Goal: Task Accomplishment & Management: Use online tool/utility

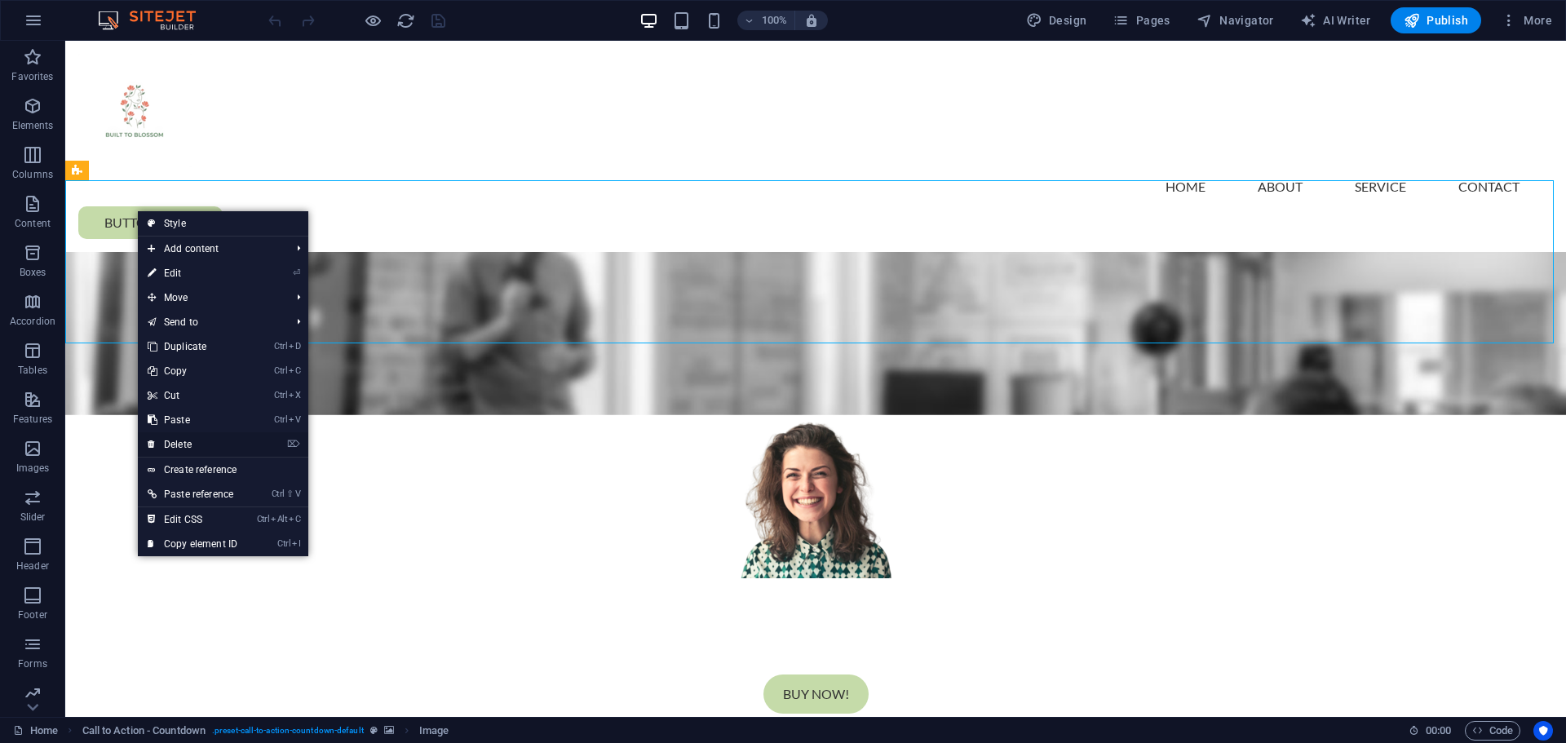
click at [197, 444] on link "⌦ Delete" at bounding box center [192, 444] width 109 height 24
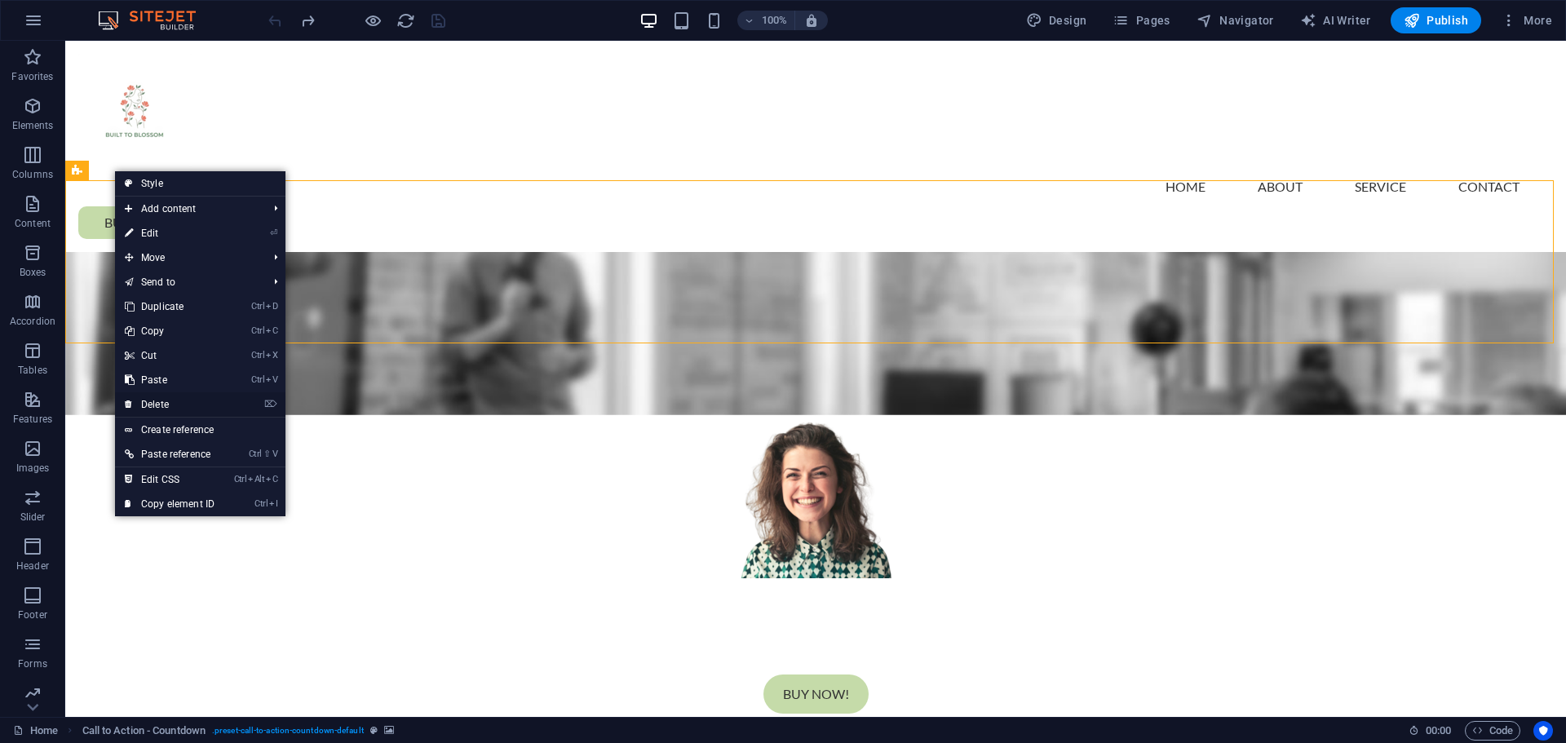
click at [170, 401] on link "⌦ Delete" at bounding box center [169, 404] width 109 height 24
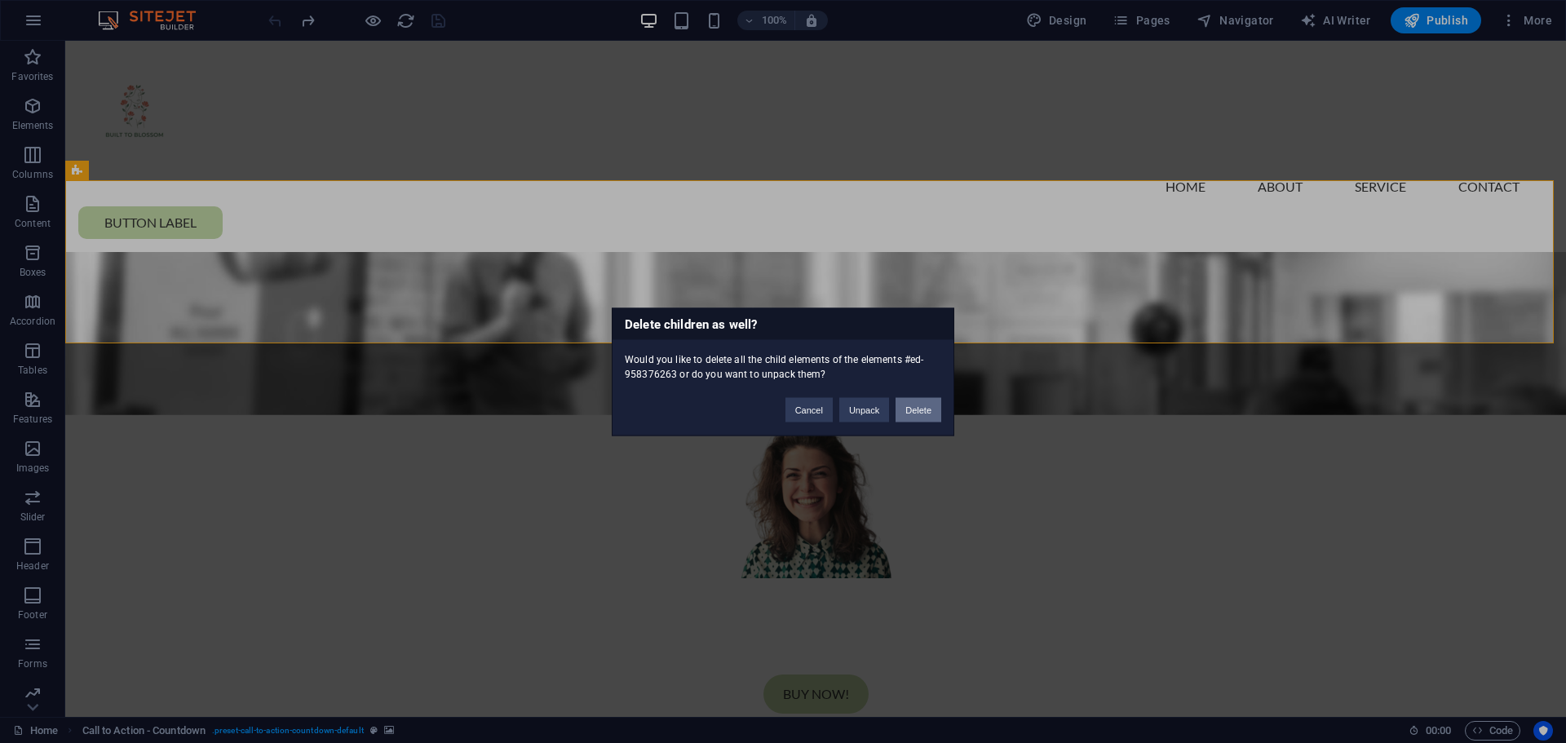
click at [905, 413] on button "Delete" at bounding box center [918, 409] width 46 height 24
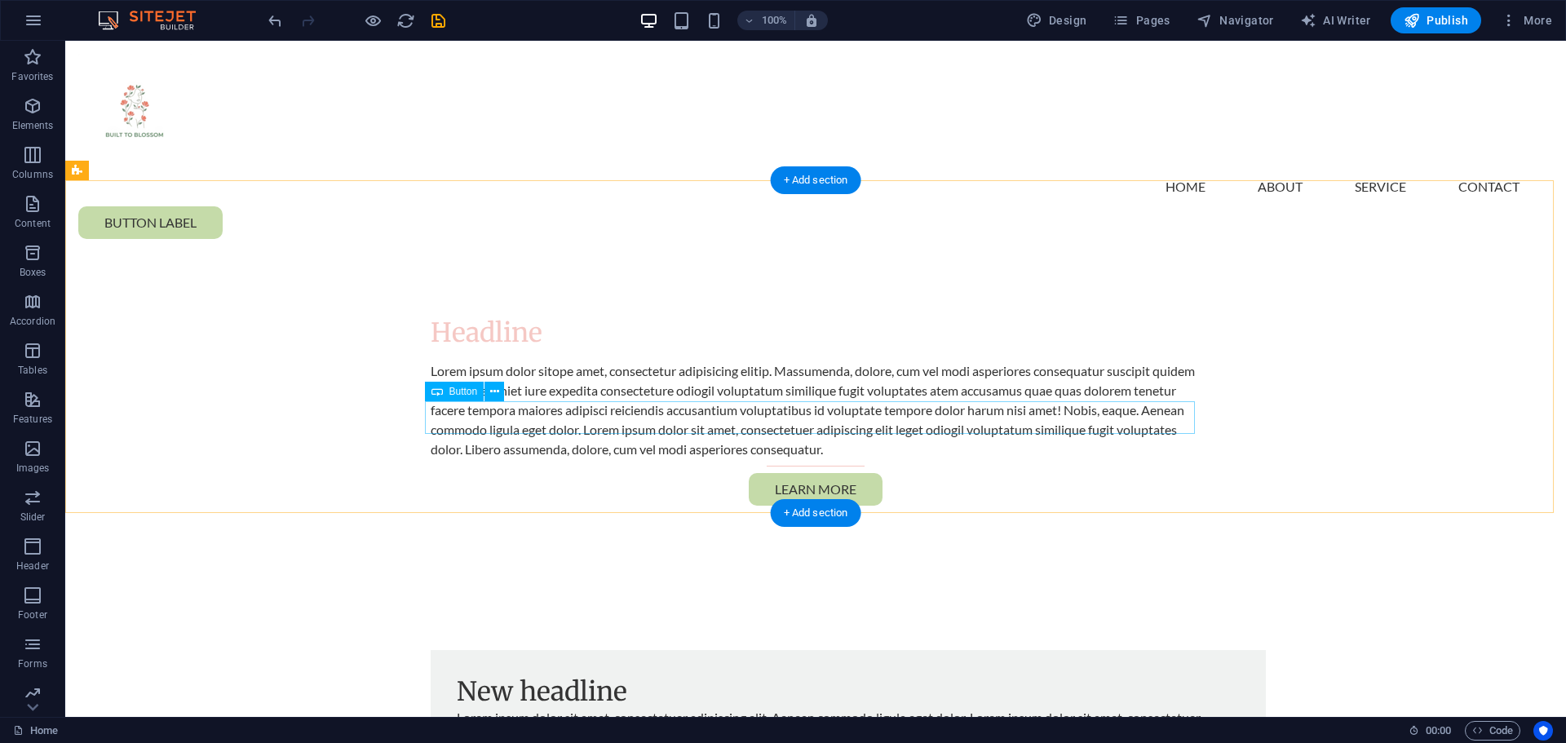
click at [814, 473] on div "Learn more" at bounding box center [816, 489] width 770 height 33
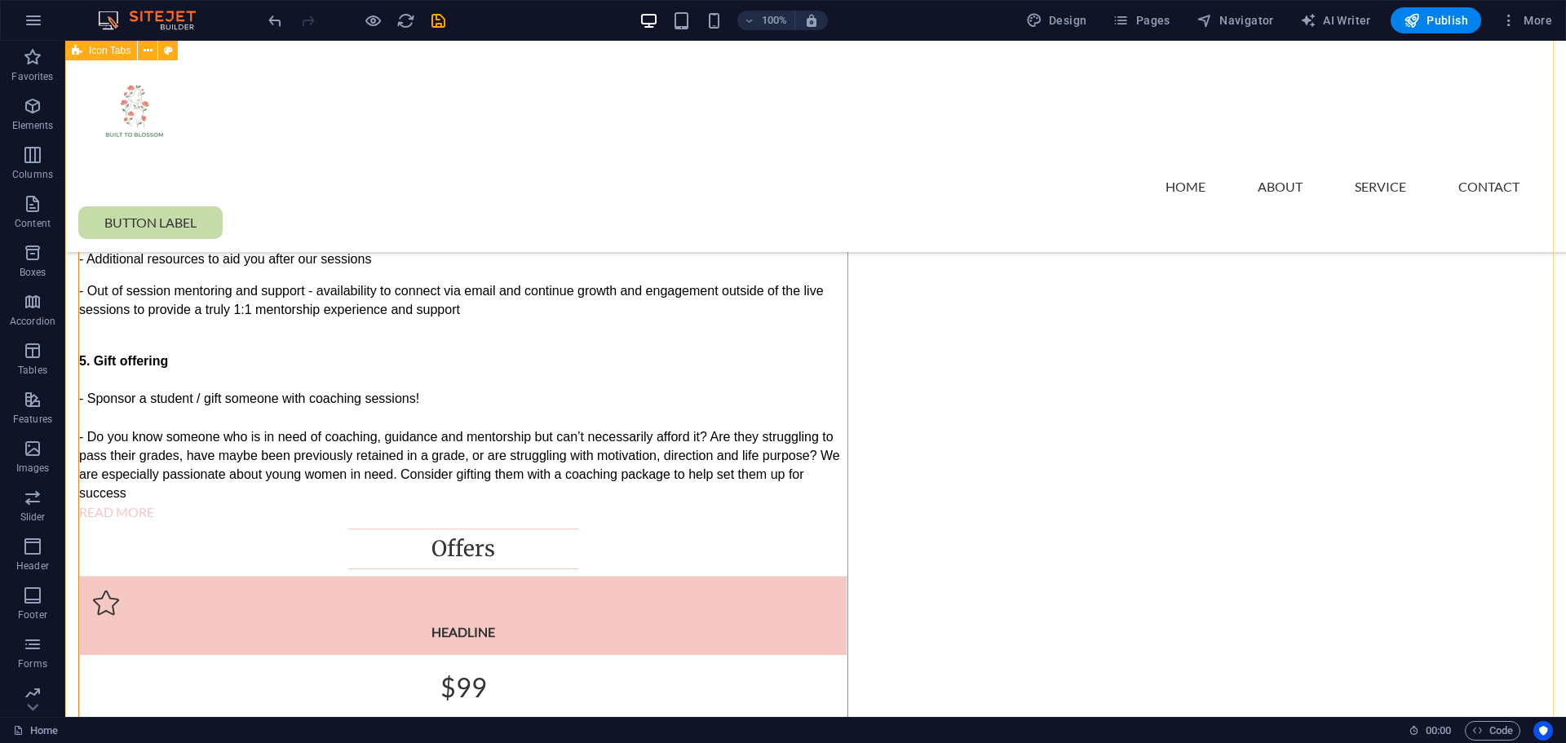
scroll to position [1712, 0]
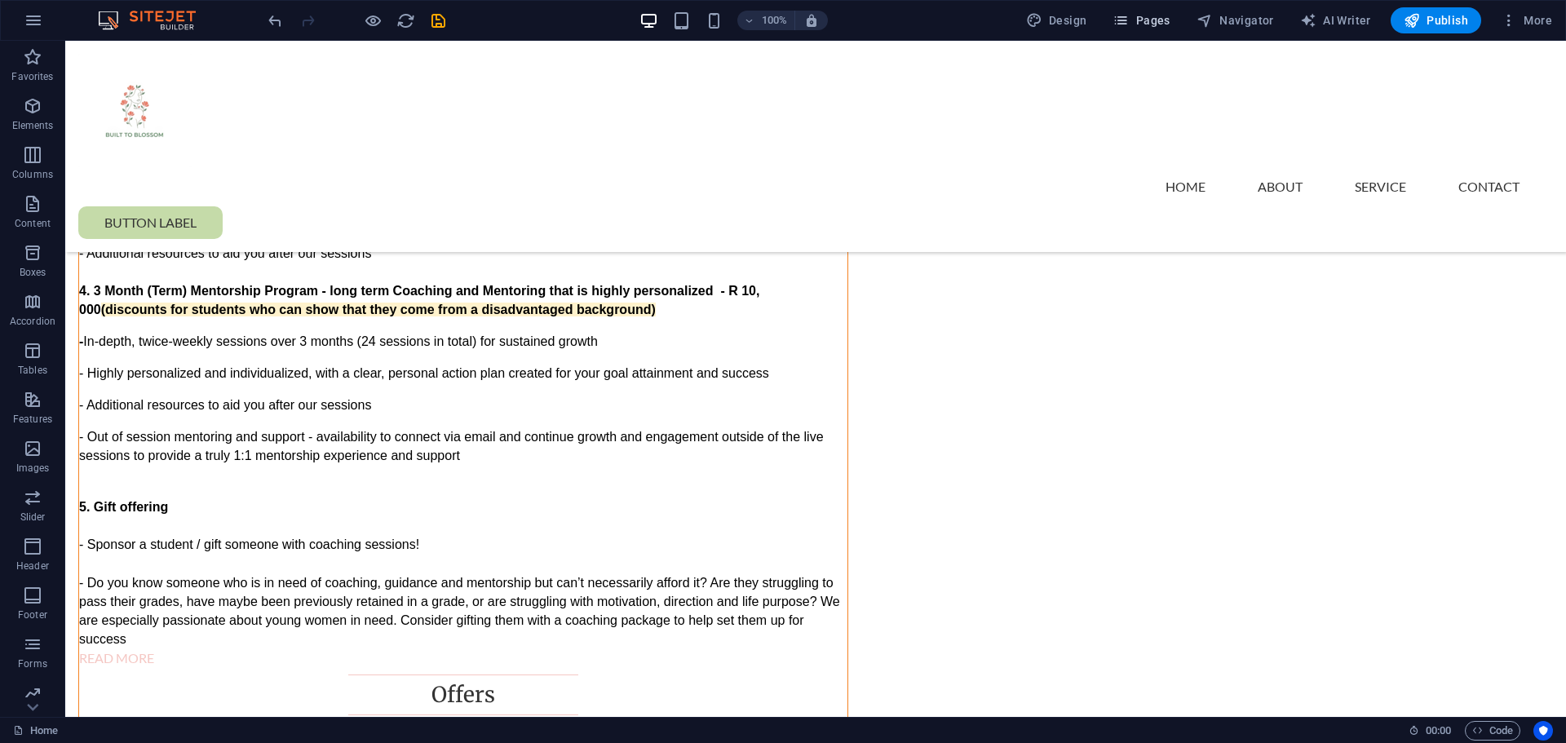
click at [1134, 28] on span "Pages" at bounding box center [1140, 20] width 57 height 16
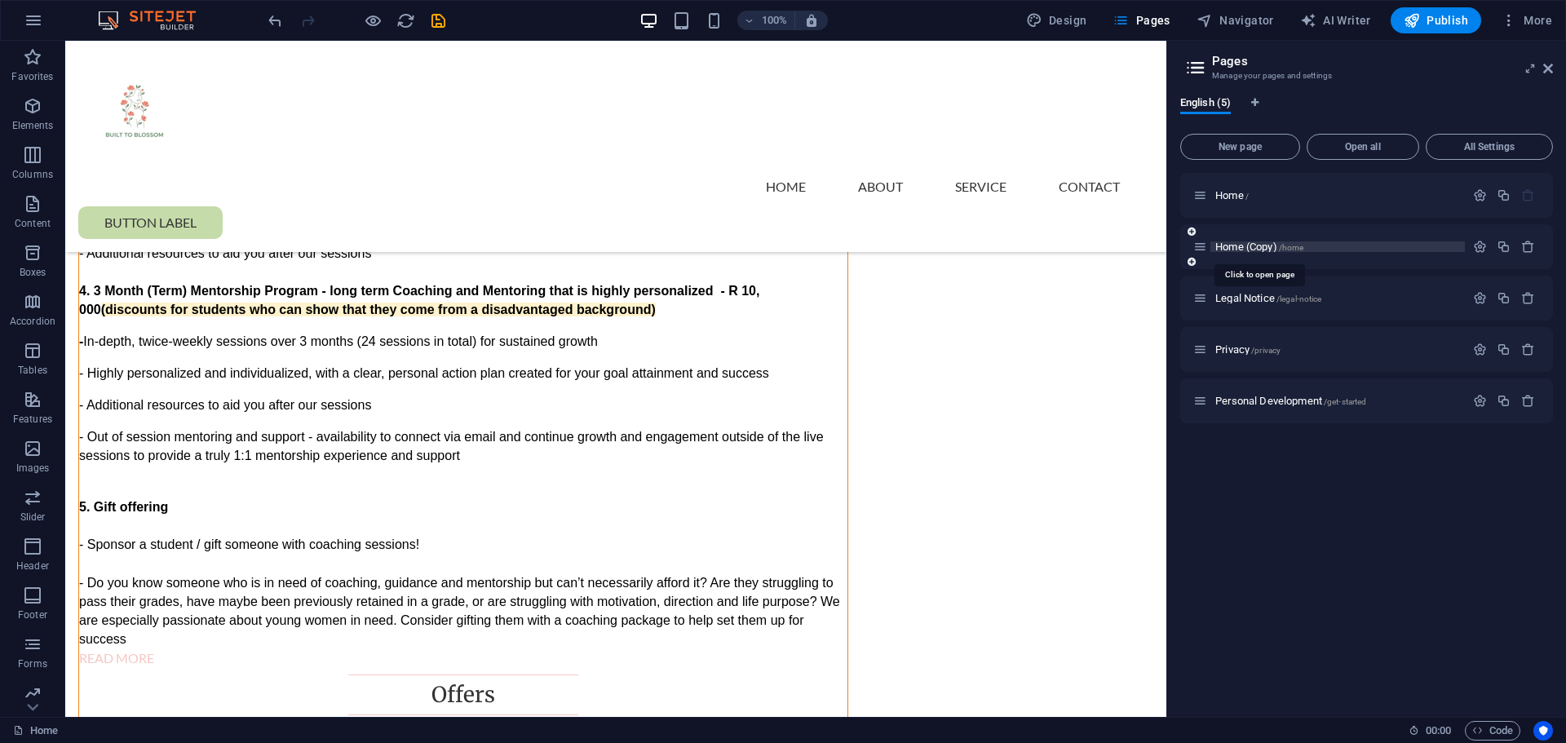
click at [1292, 243] on span "/home" at bounding box center [1291, 247] width 25 height 9
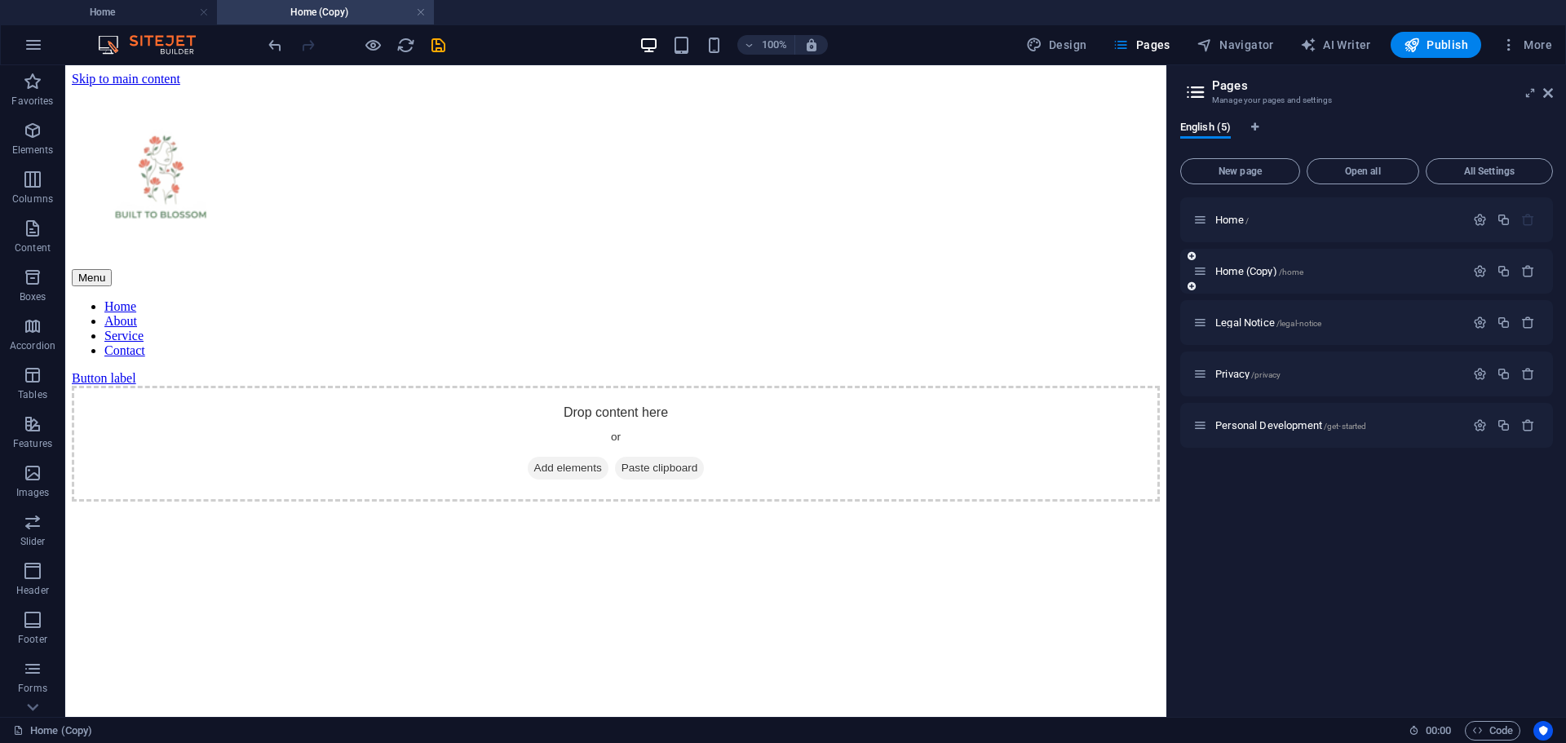
scroll to position [0, 0]
click at [1253, 223] on p "Home /" at bounding box center [1337, 219] width 245 height 11
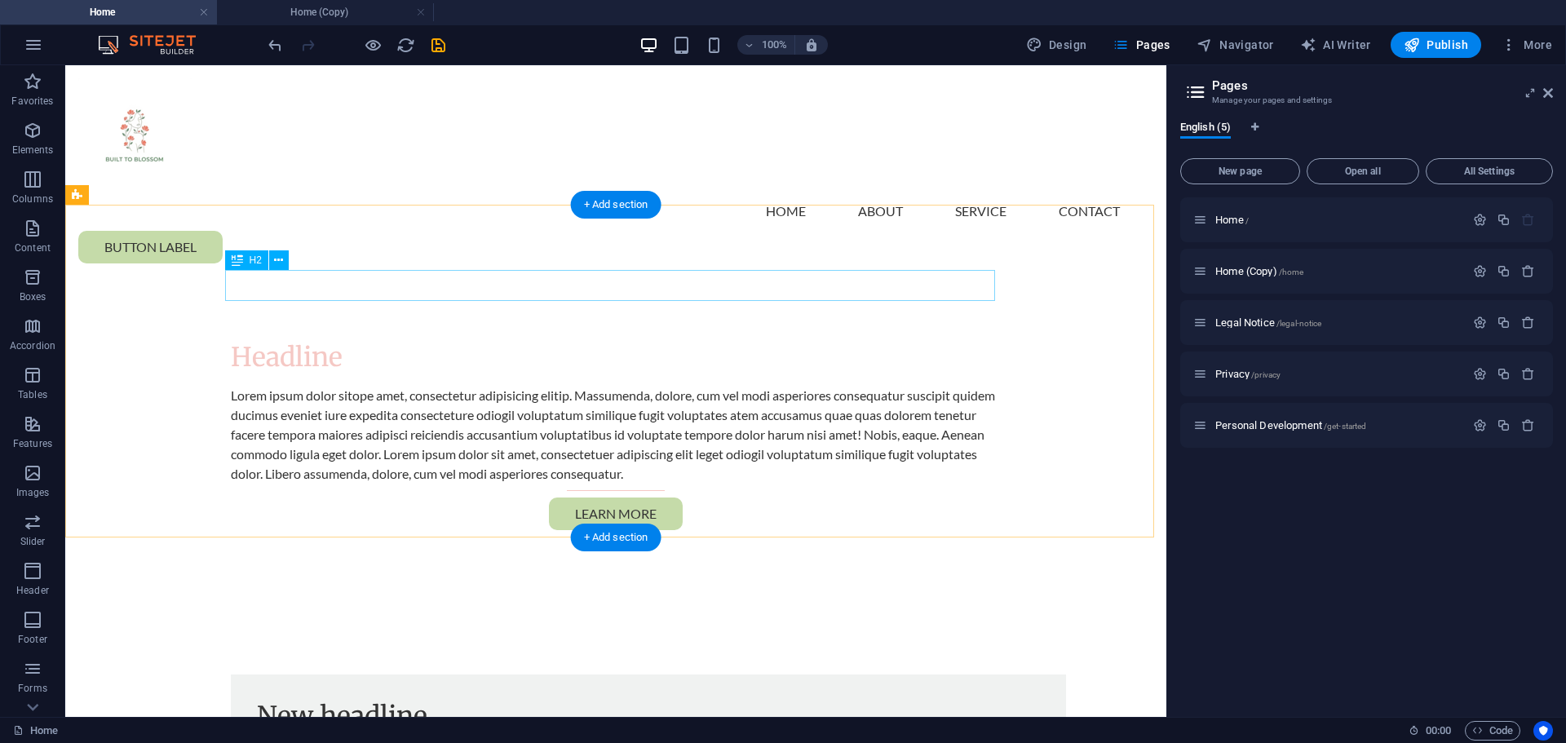
click at [289, 342] on div "Headline" at bounding box center [616, 357] width 770 height 31
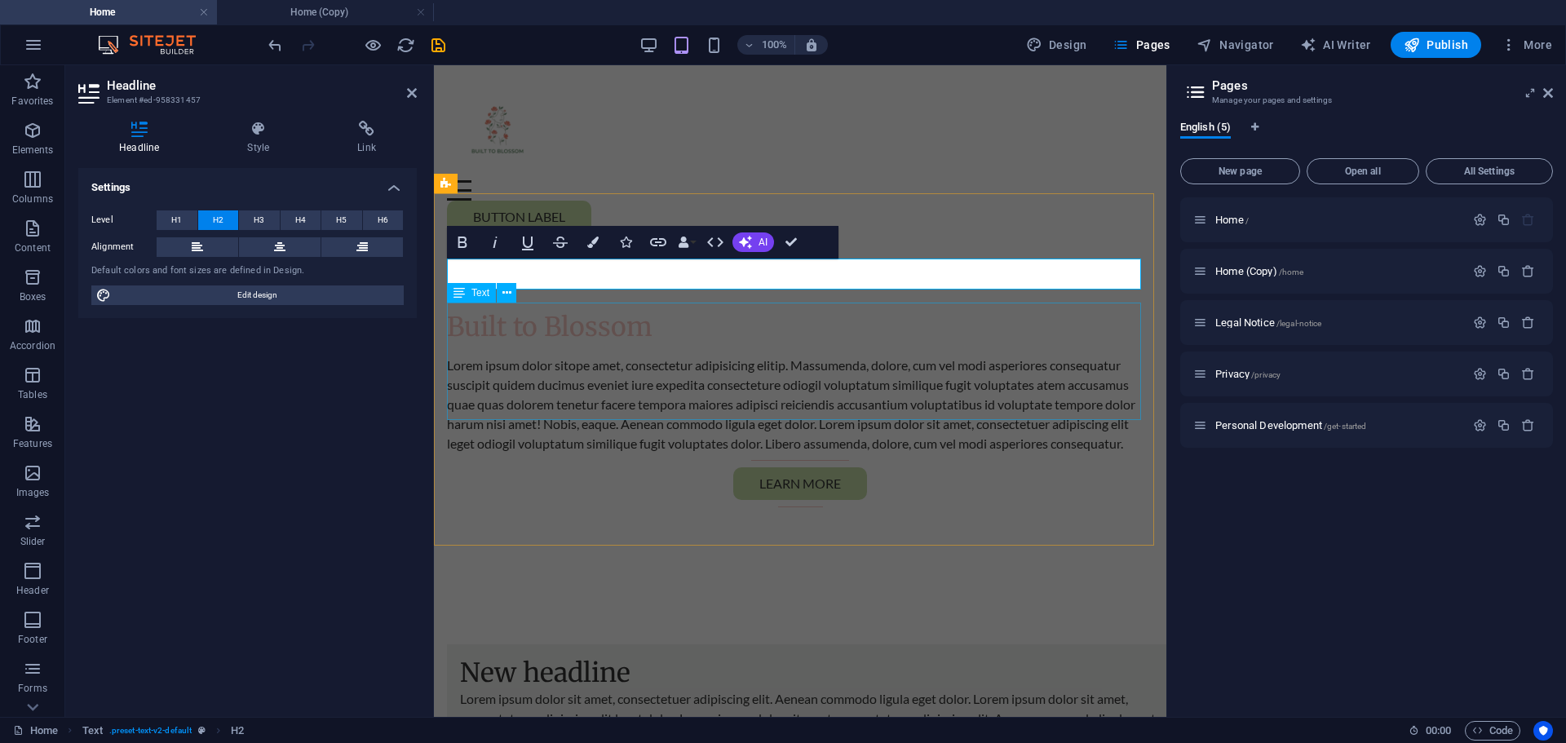
click at [622, 356] on div "Lorem ipsum dolor sitope amet, consectetur adipisicing elitip. Massumenda, dolo…" at bounding box center [800, 405] width 706 height 98
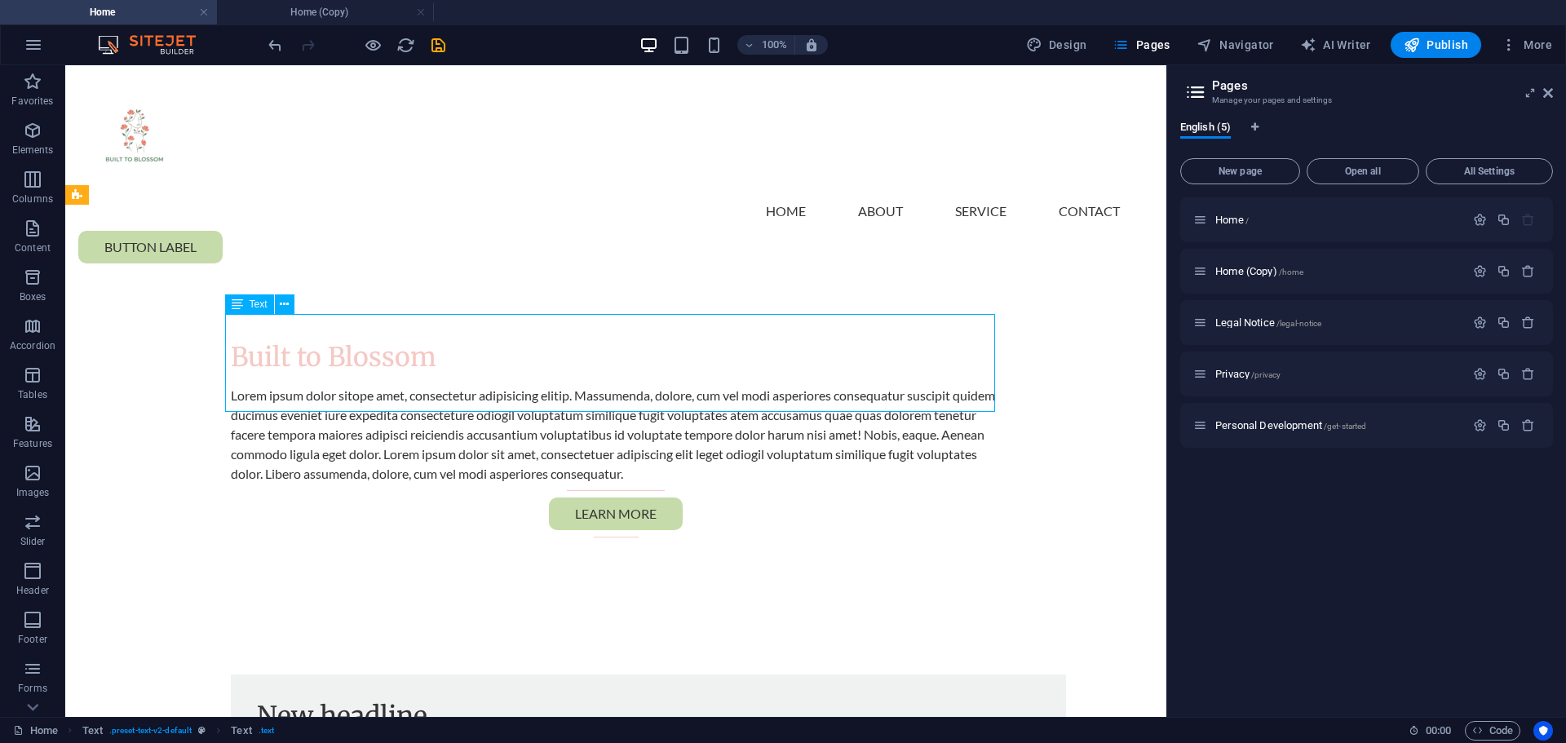
click at [455, 386] on div "Lorem ipsum dolor sitope amet, consectetur adipisicing elitip. Massumenda, dolo…" at bounding box center [616, 435] width 770 height 98
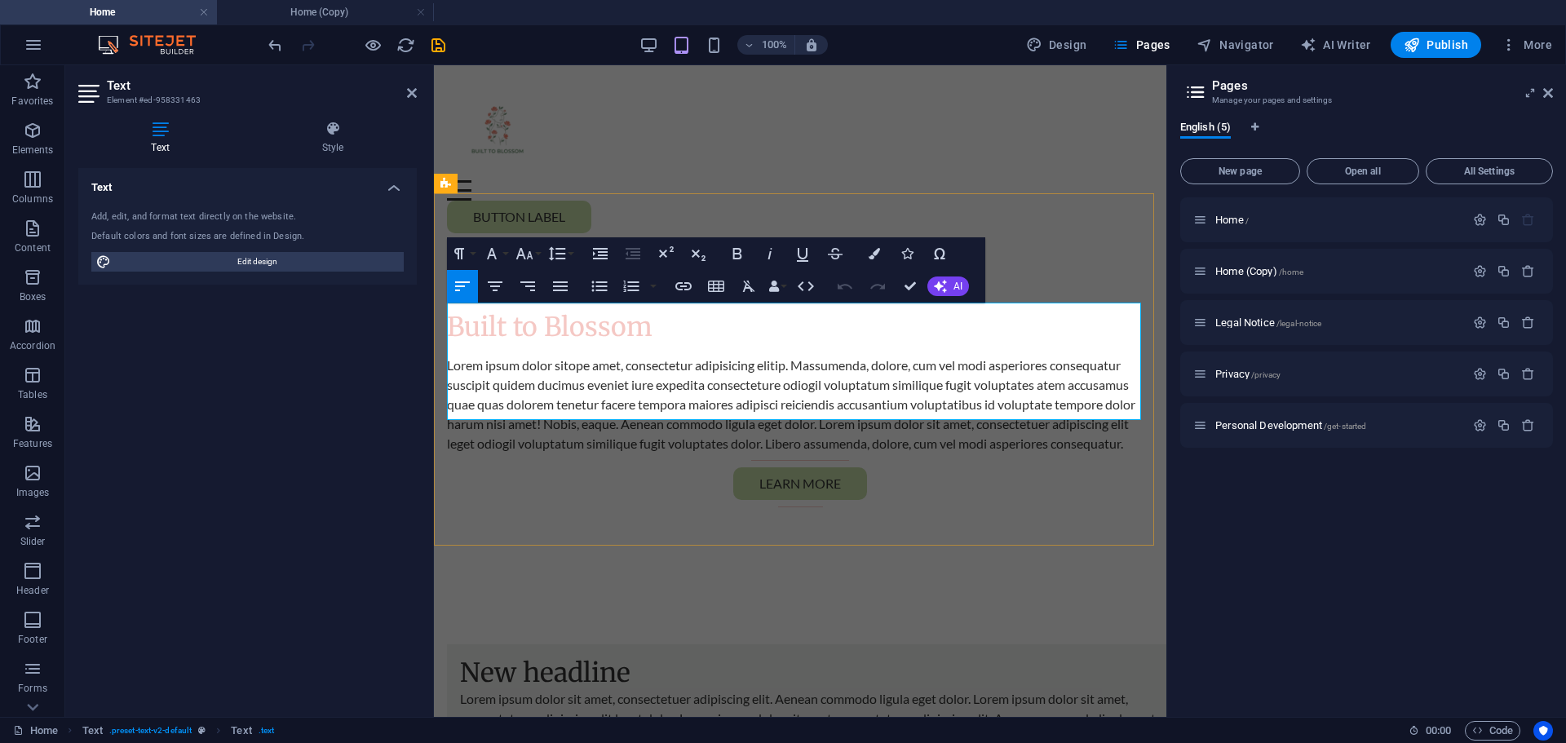
click at [576, 356] on p "Lorem ipsum dolor sitope amet, consectetur adipisicing elitip. Massumenda, dolo…" at bounding box center [800, 405] width 706 height 98
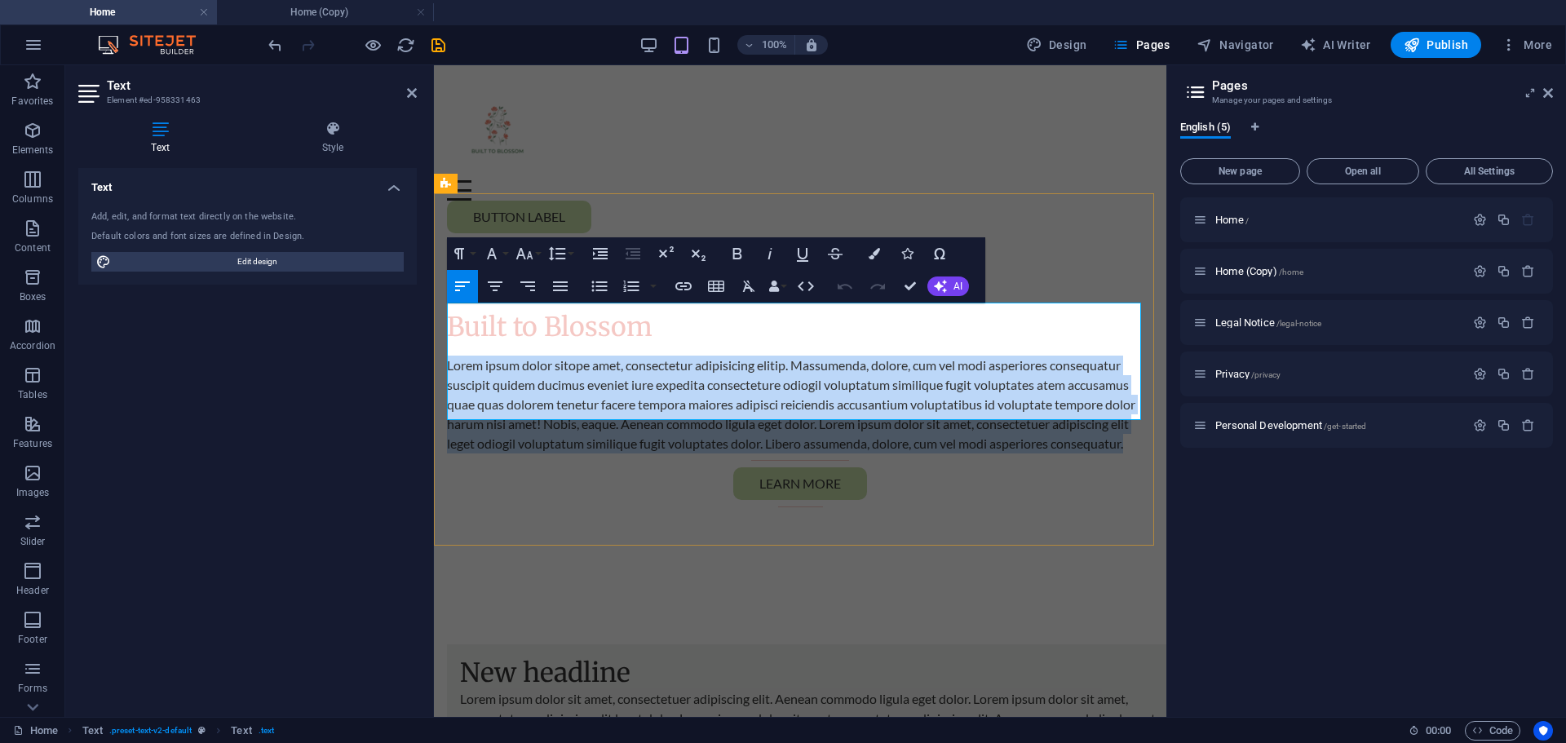
click at [576, 356] on p "Lorem ipsum dolor sitope amet, consectetur adipisicing elitip. Massumenda, dolo…" at bounding box center [800, 405] width 706 height 98
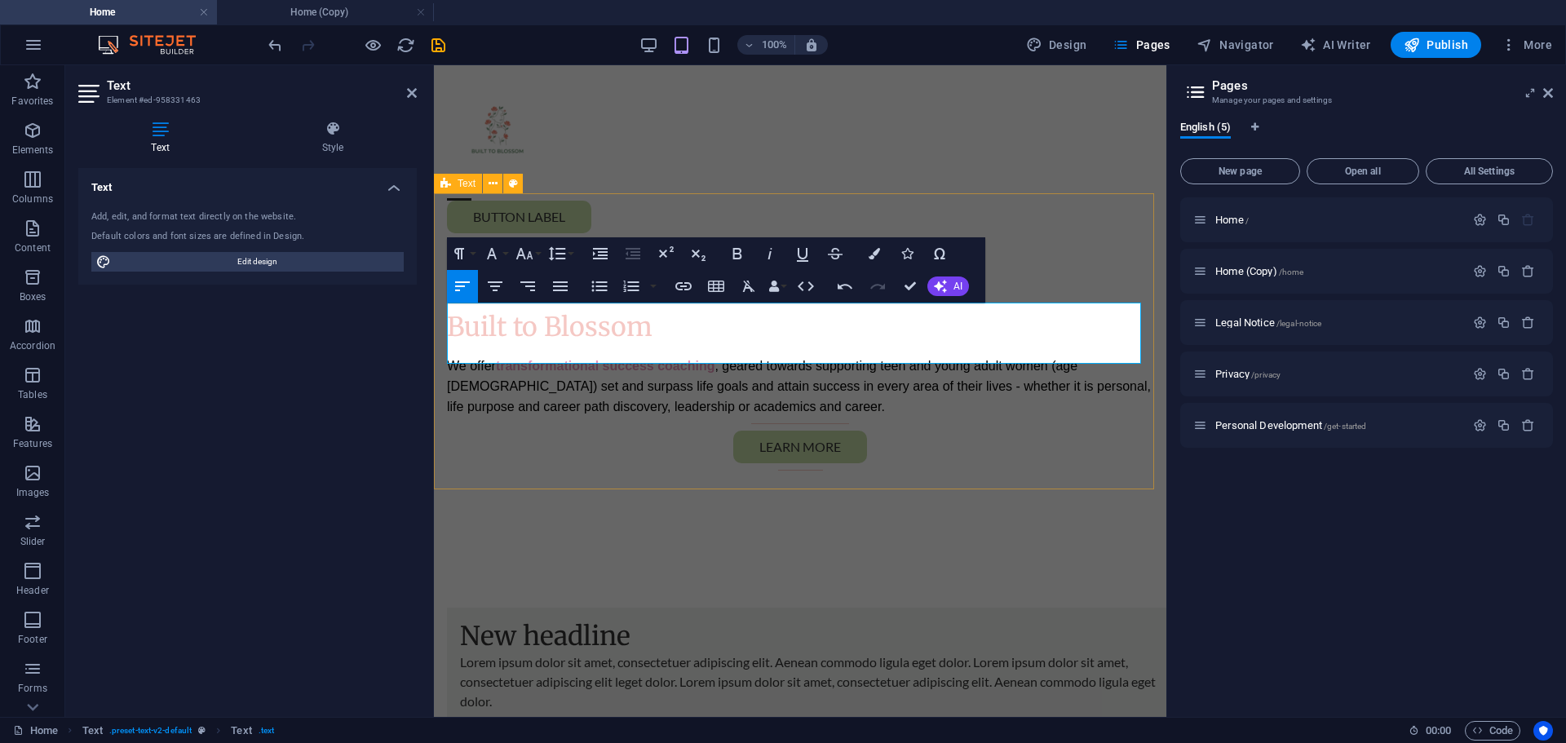
click at [839, 444] on div "Built to Blossom We offer transformational success coaching , geared towards su…" at bounding box center [800, 394] width 732 height 296
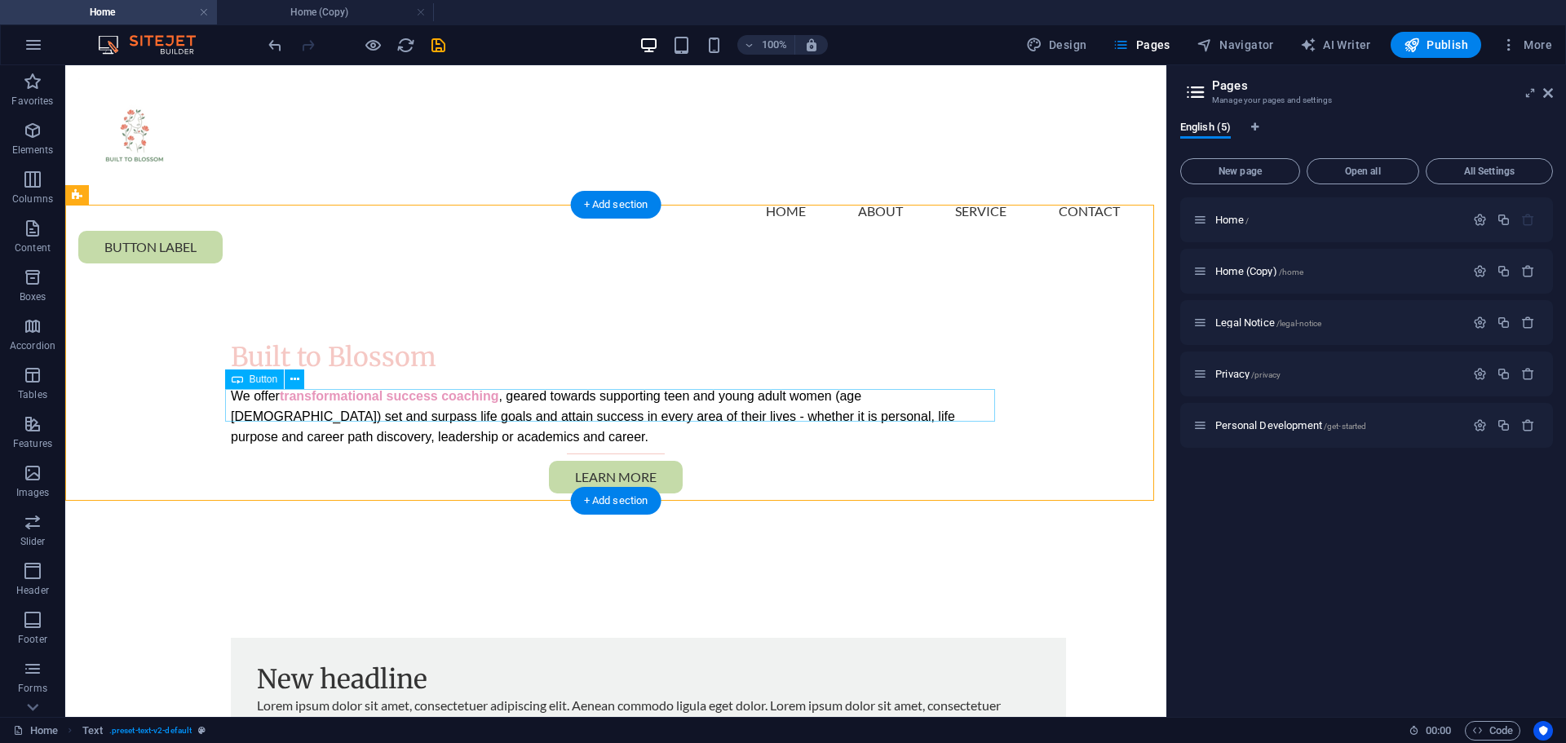
click at [633, 461] on div "Learn more" at bounding box center [616, 477] width 770 height 33
click at [611, 461] on div "Learn more" at bounding box center [616, 477] width 770 height 33
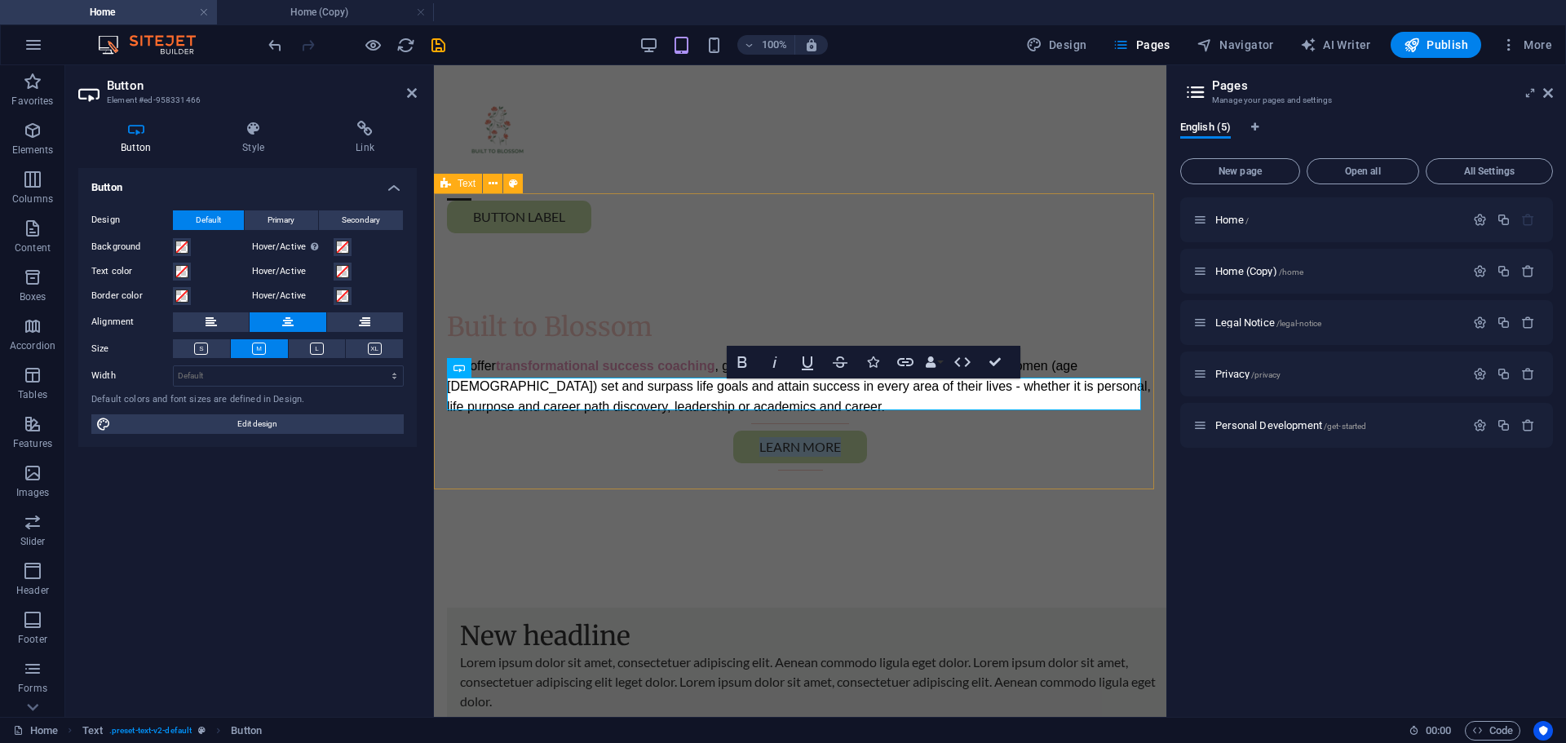
click at [581, 436] on div "Built to Blossom We offer transformational success coaching , geared towards su…" at bounding box center [800, 394] width 732 height 296
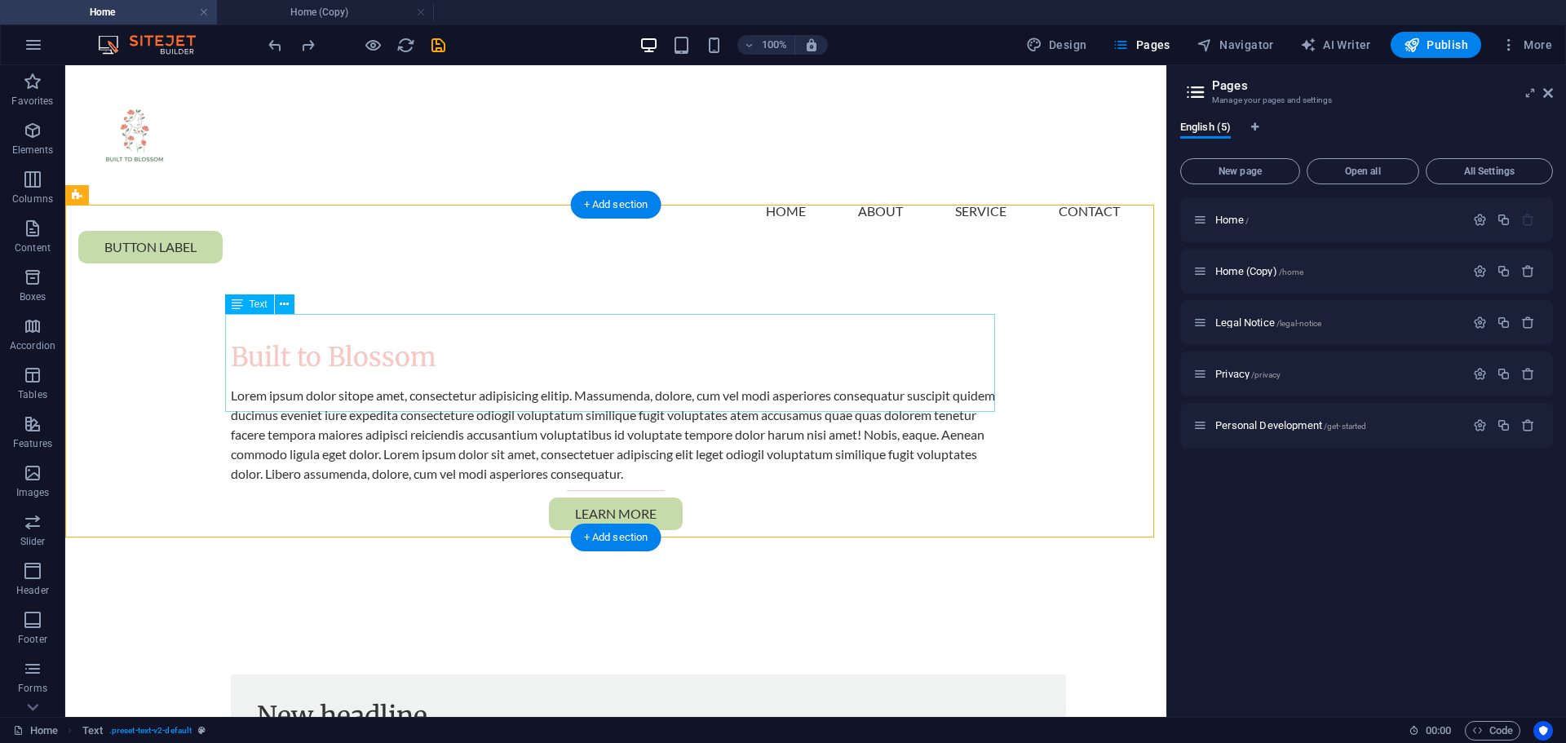
click at [469, 386] on div "Lorem ipsum dolor sitope amet, consectetur adipisicing elitip. Massumenda, dolo…" at bounding box center [616, 435] width 770 height 98
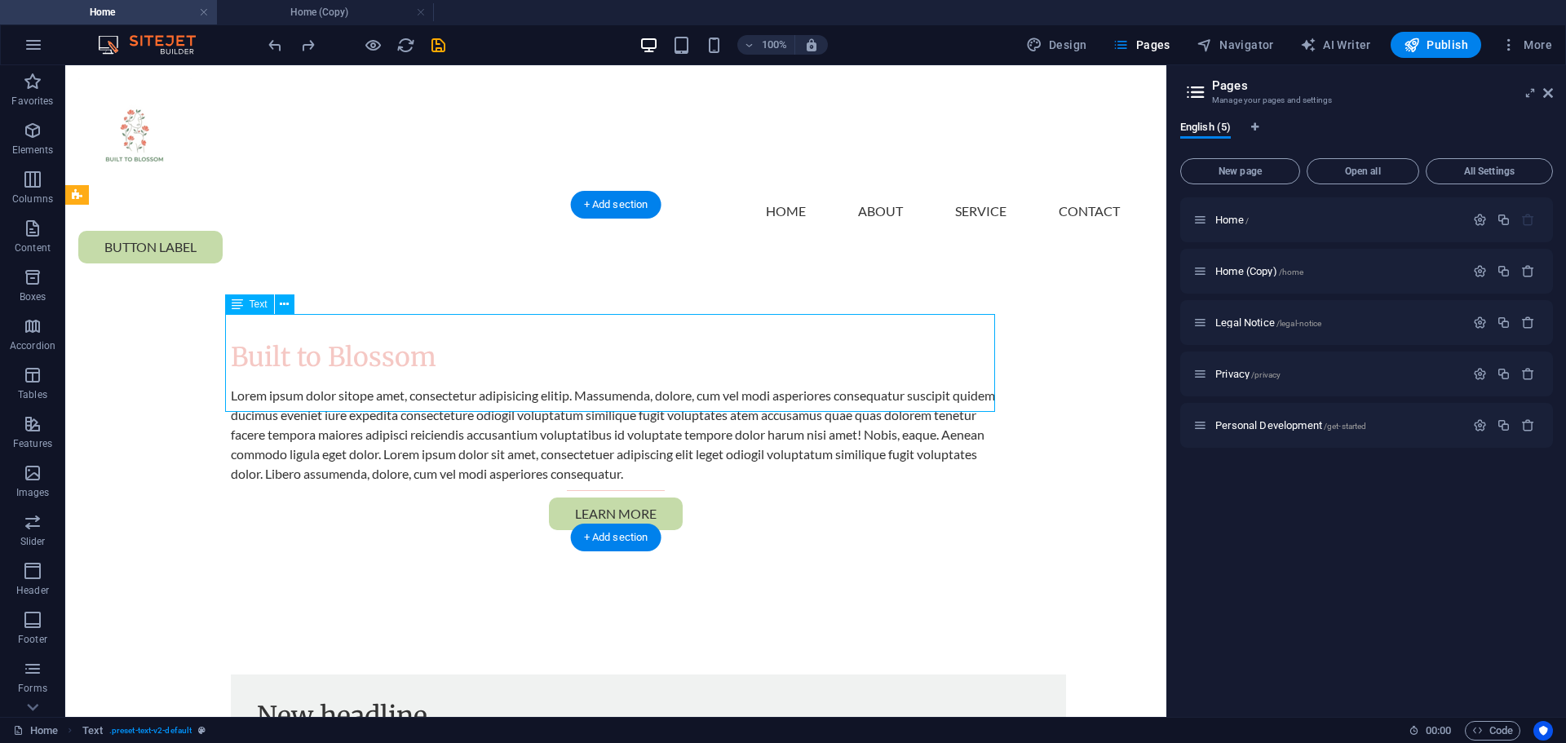
click at [469, 386] on div "Lorem ipsum dolor sitope amet, consectetur adipisicing elitip. Massumenda, dolo…" at bounding box center [616, 435] width 770 height 98
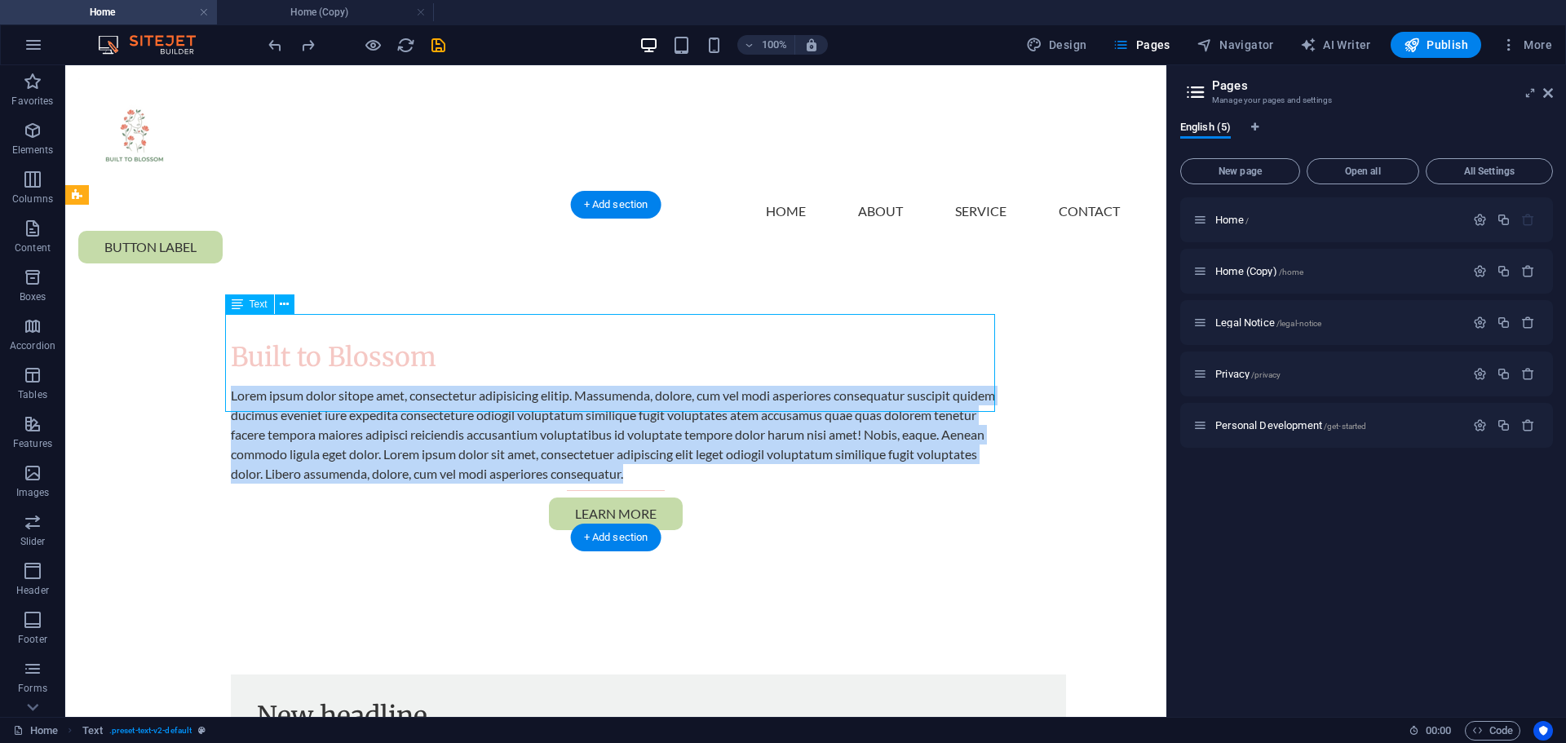
click at [231, 386] on p "Lorem ipsum dolor sitope amet, consectetur adipisicing elitip. Massumenda, dolo…" at bounding box center [616, 435] width 770 height 98
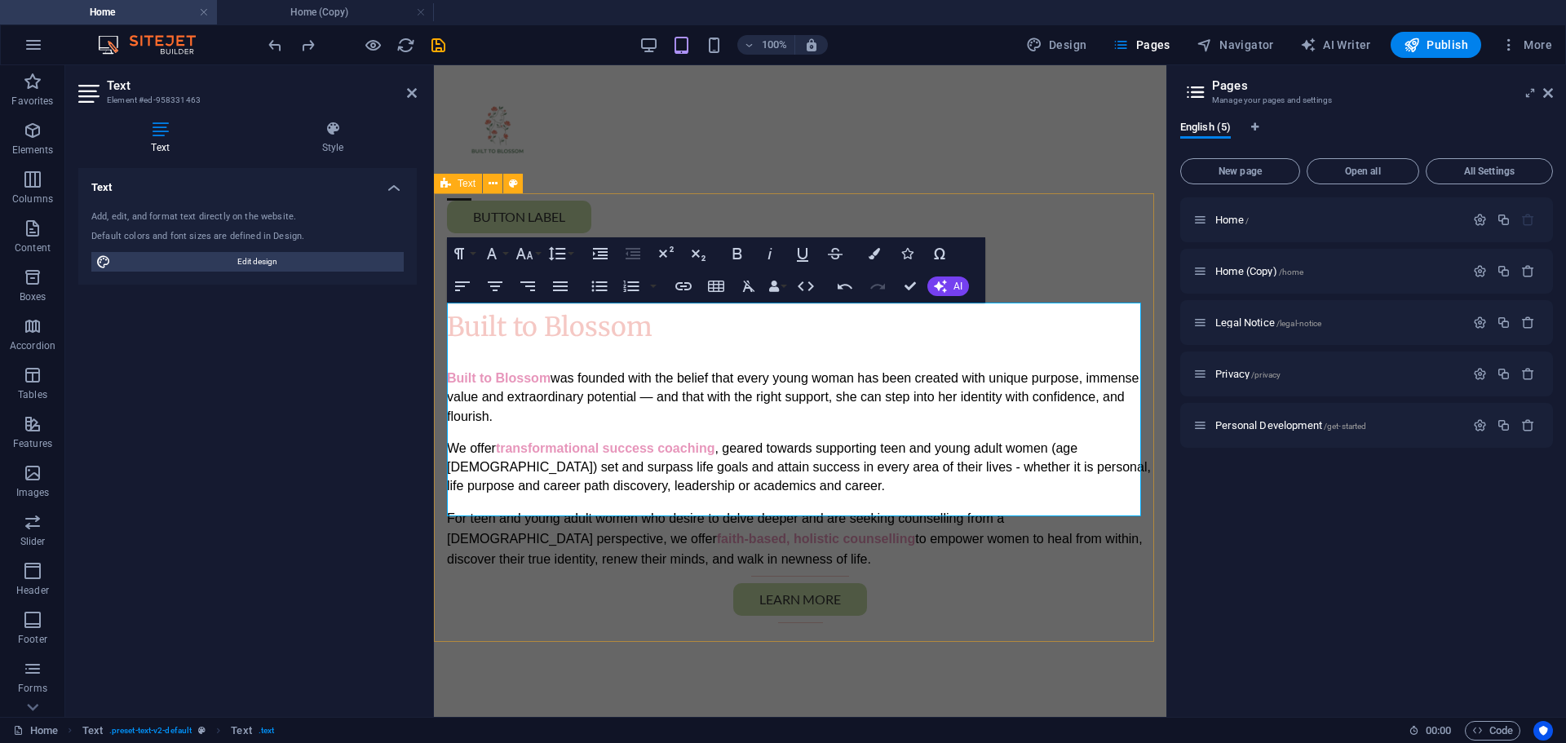
click at [576, 593] on div "Built to Blossom Built to Blossom was founded with the belief that every young …" at bounding box center [800, 470] width 732 height 448
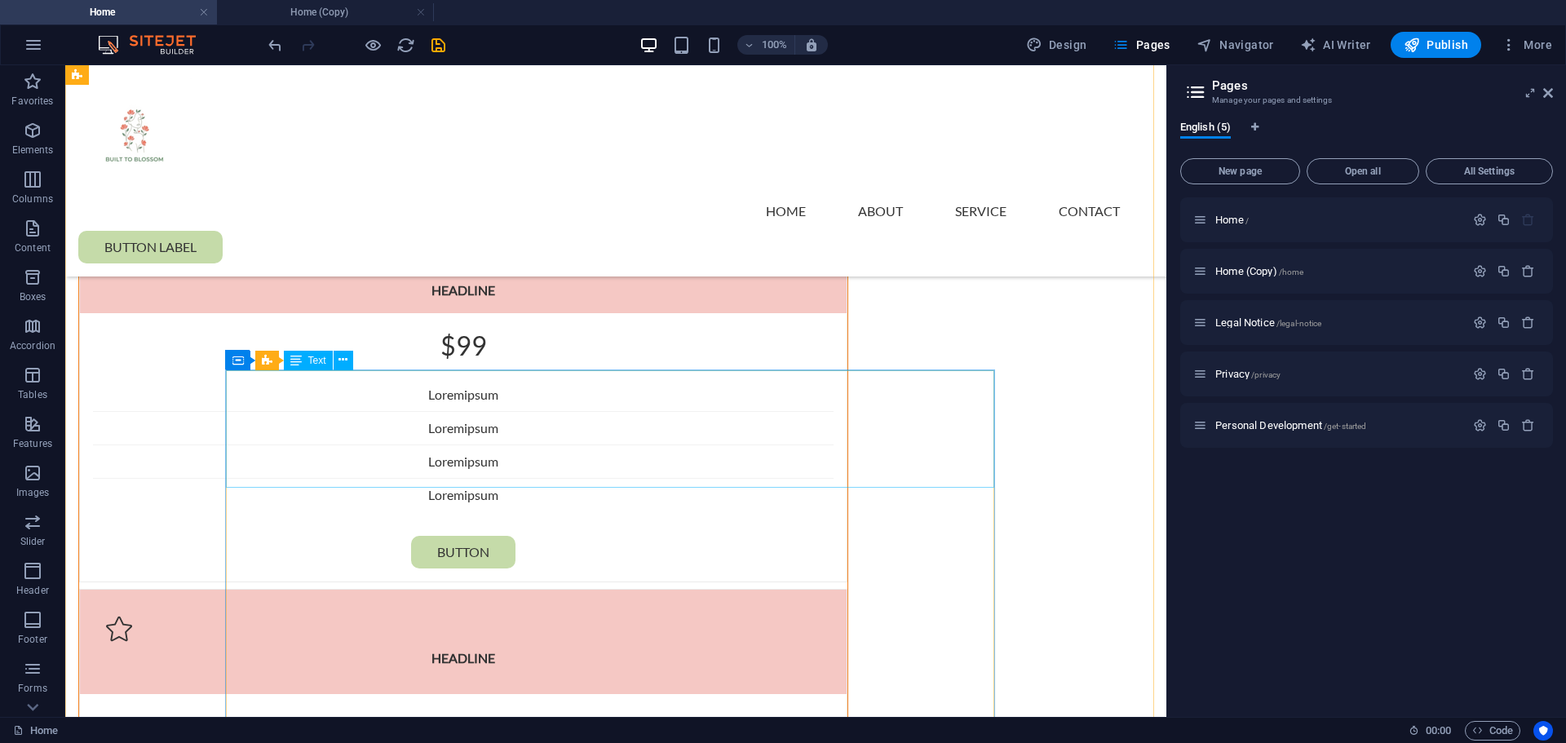
scroll to position [2281, 0]
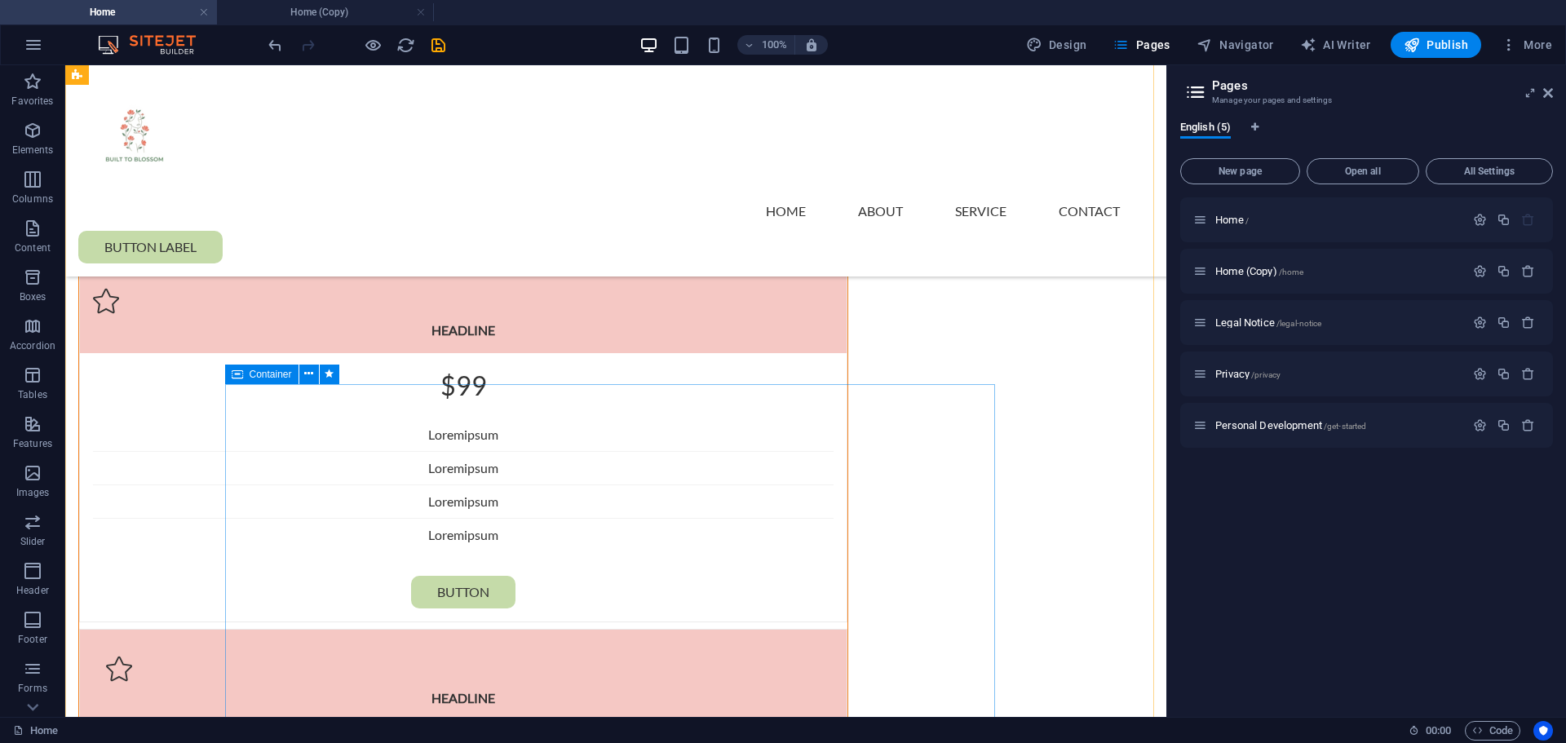
click at [237, 381] on icon at bounding box center [237, 374] width 11 height 20
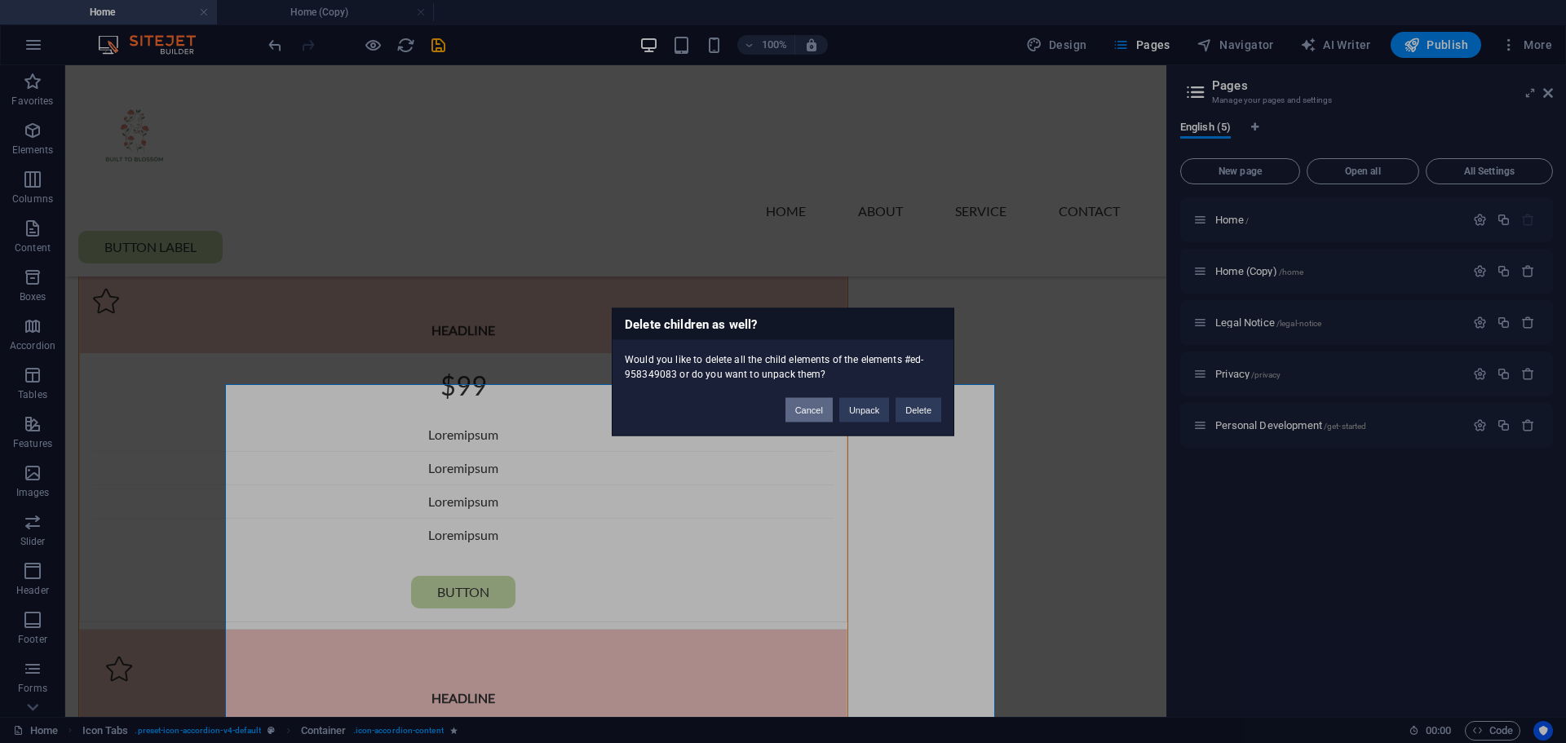
click at [788, 409] on button "Cancel" at bounding box center [808, 409] width 47 height 24
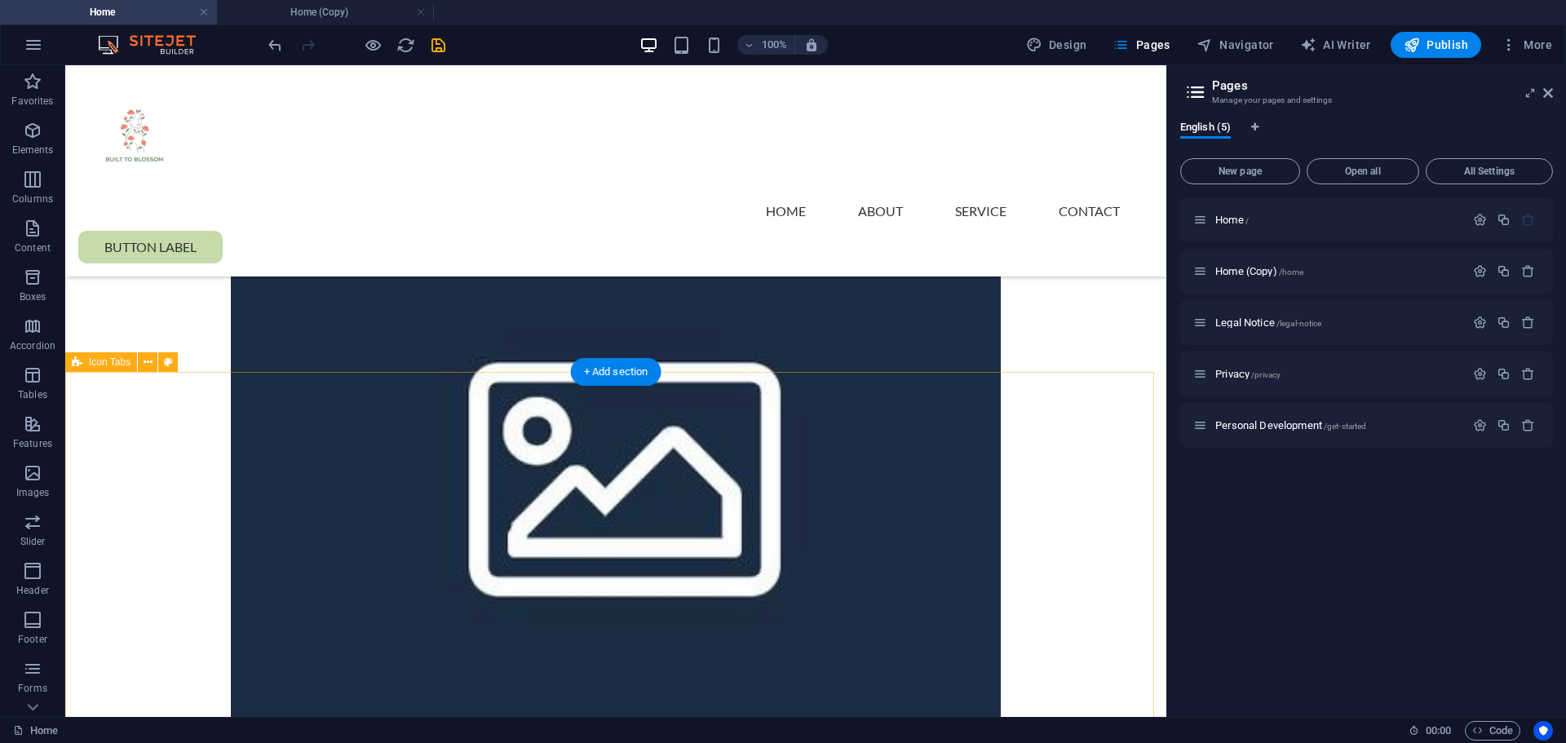
scroll to position [650, 0]
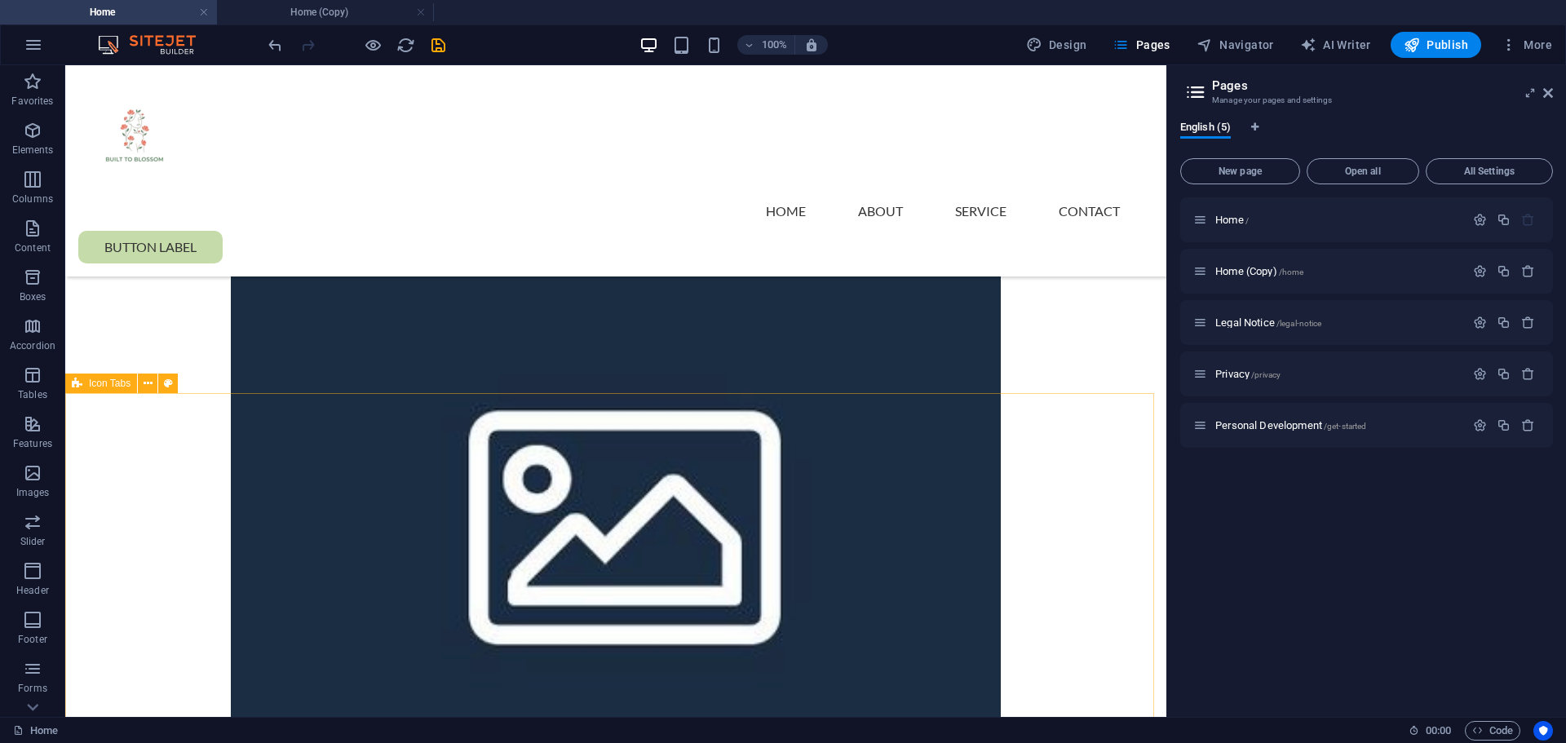
click at [107, 386] on span "Icon Tabs" at bounding box center [110, 383] width 42 height 10
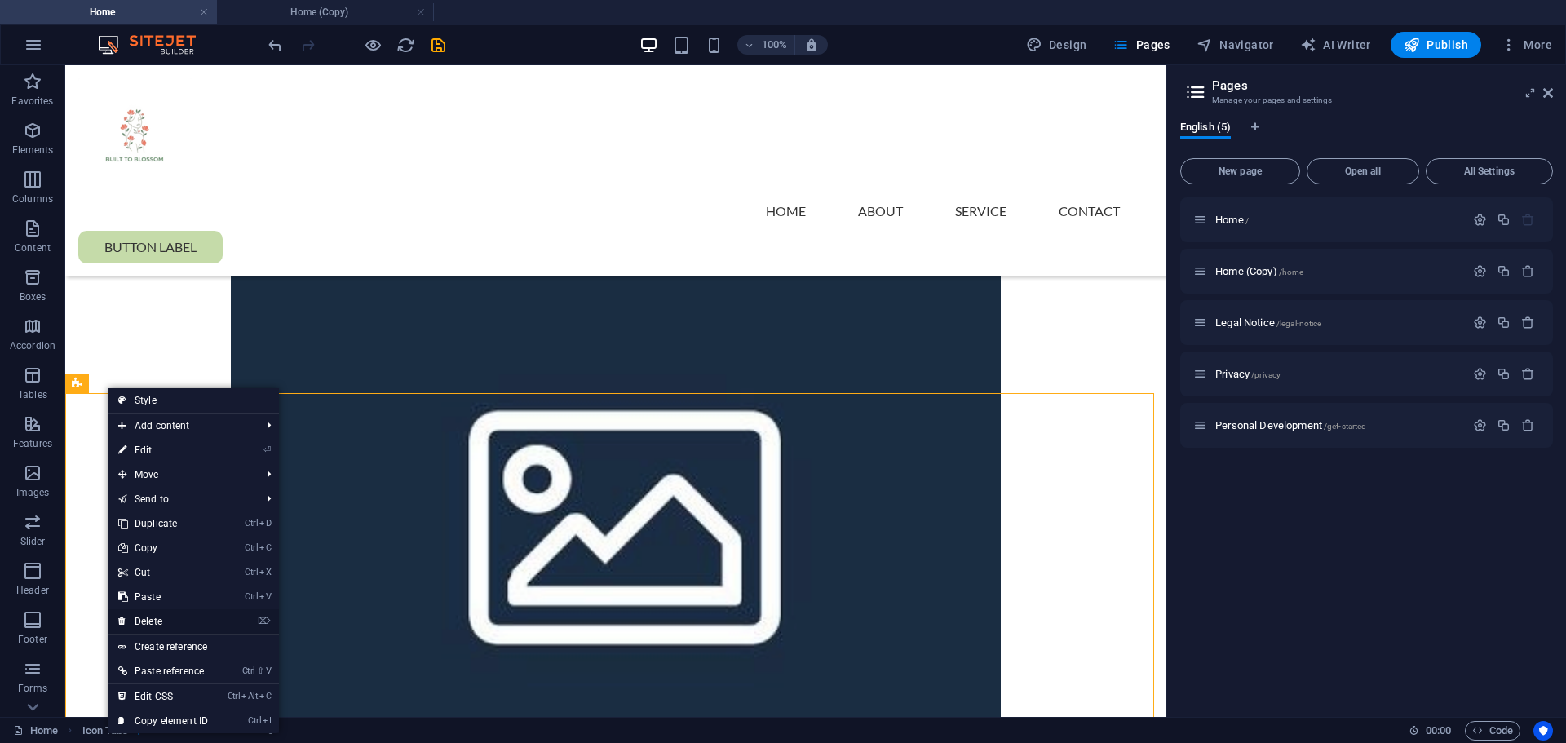
click at [170, 622] on link "⌦ Delete" at bounding box center [162, 621] width 109 height 24
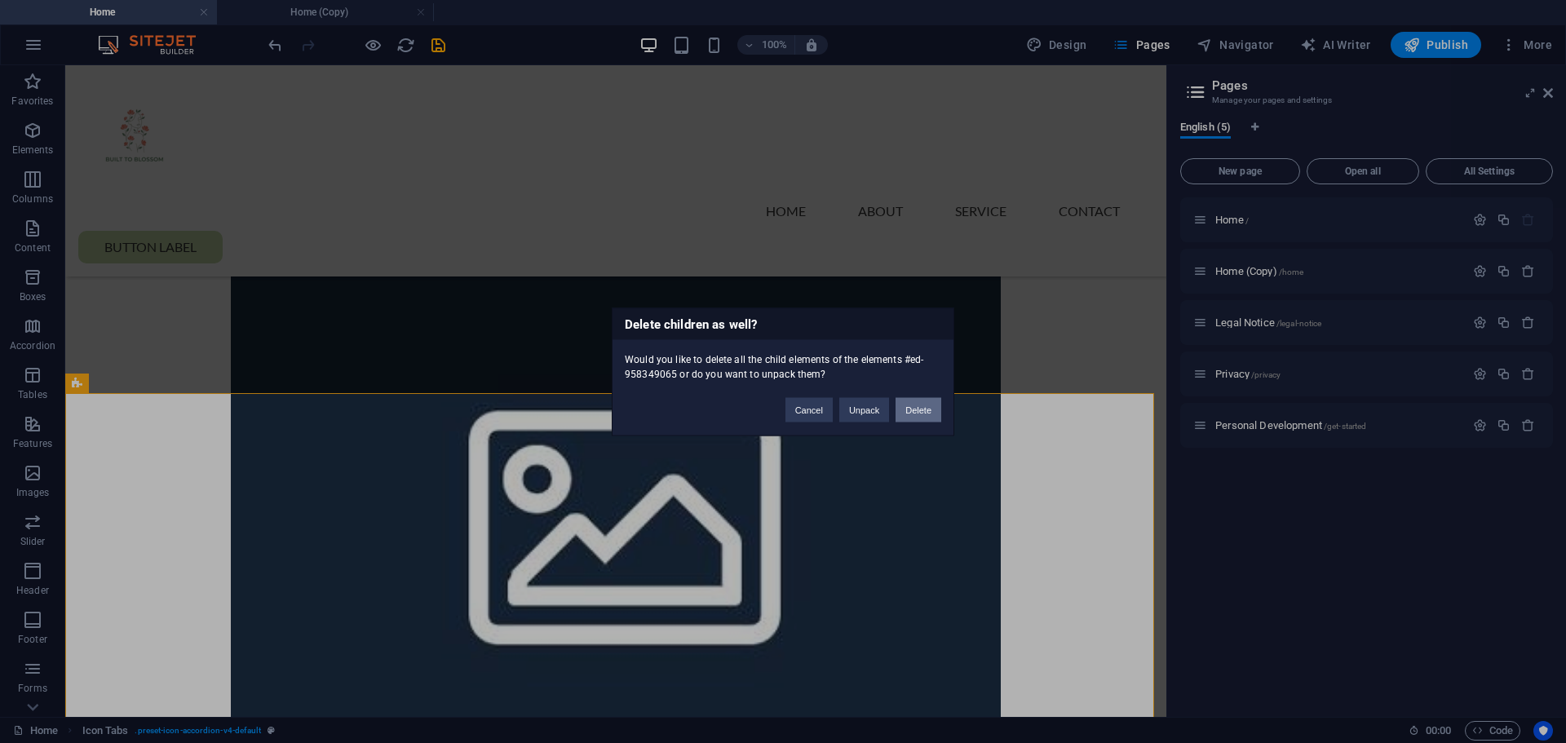
drag, startPoint x: 906, startPoint y: 414, endPoint x: 841, endPoint y: 349, distance: 92.2
click at [906, 414] on button "Delete" at bounding box center [918, 409] width 46 height 24
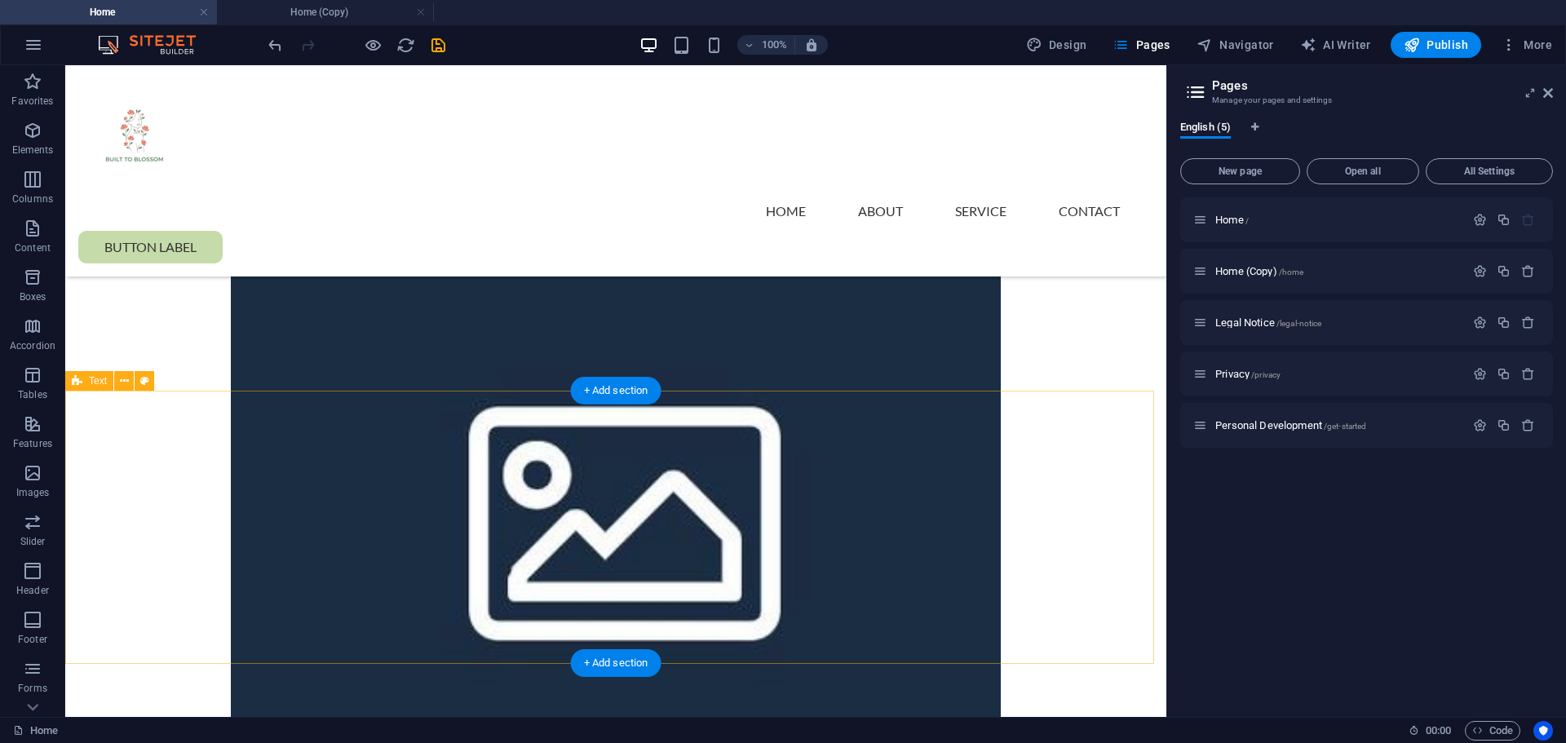
scroll to position [652, 0]
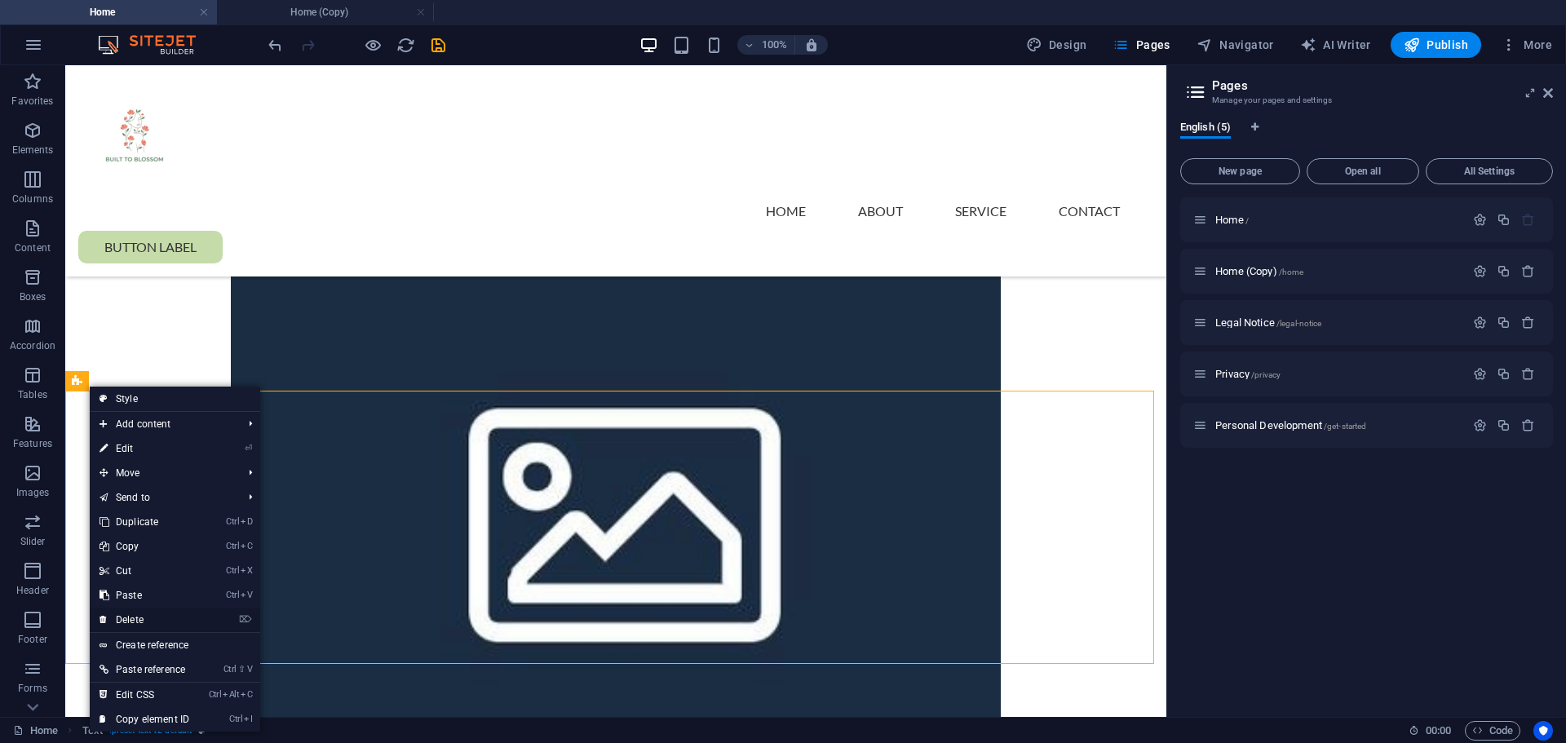
click at [158, 625] on link "⌦ Delete" at bounding box center [144, 619] width 109 height 24
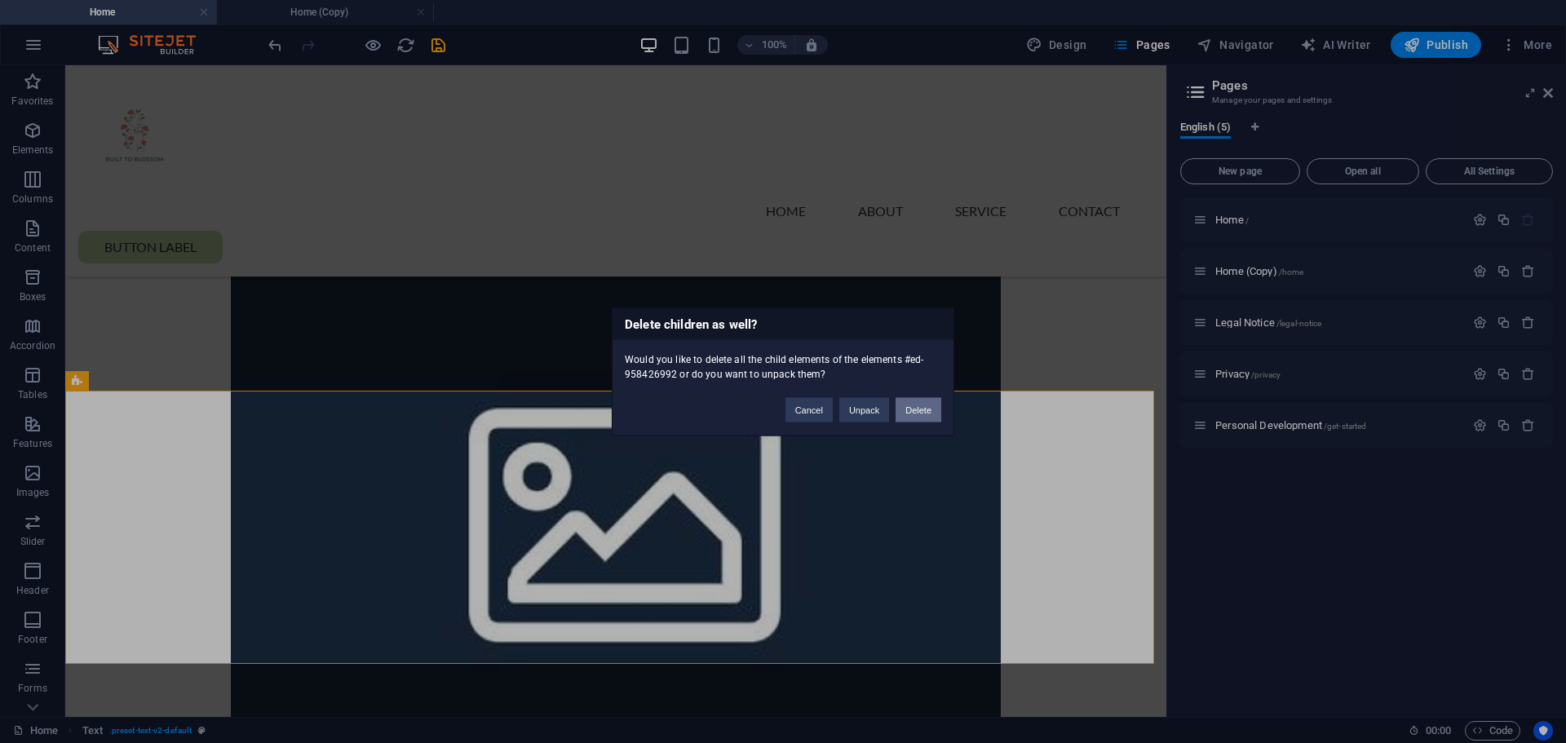
click at [923, 407] on button "Delete" at bounding box center [918, 409] width 46 height 24
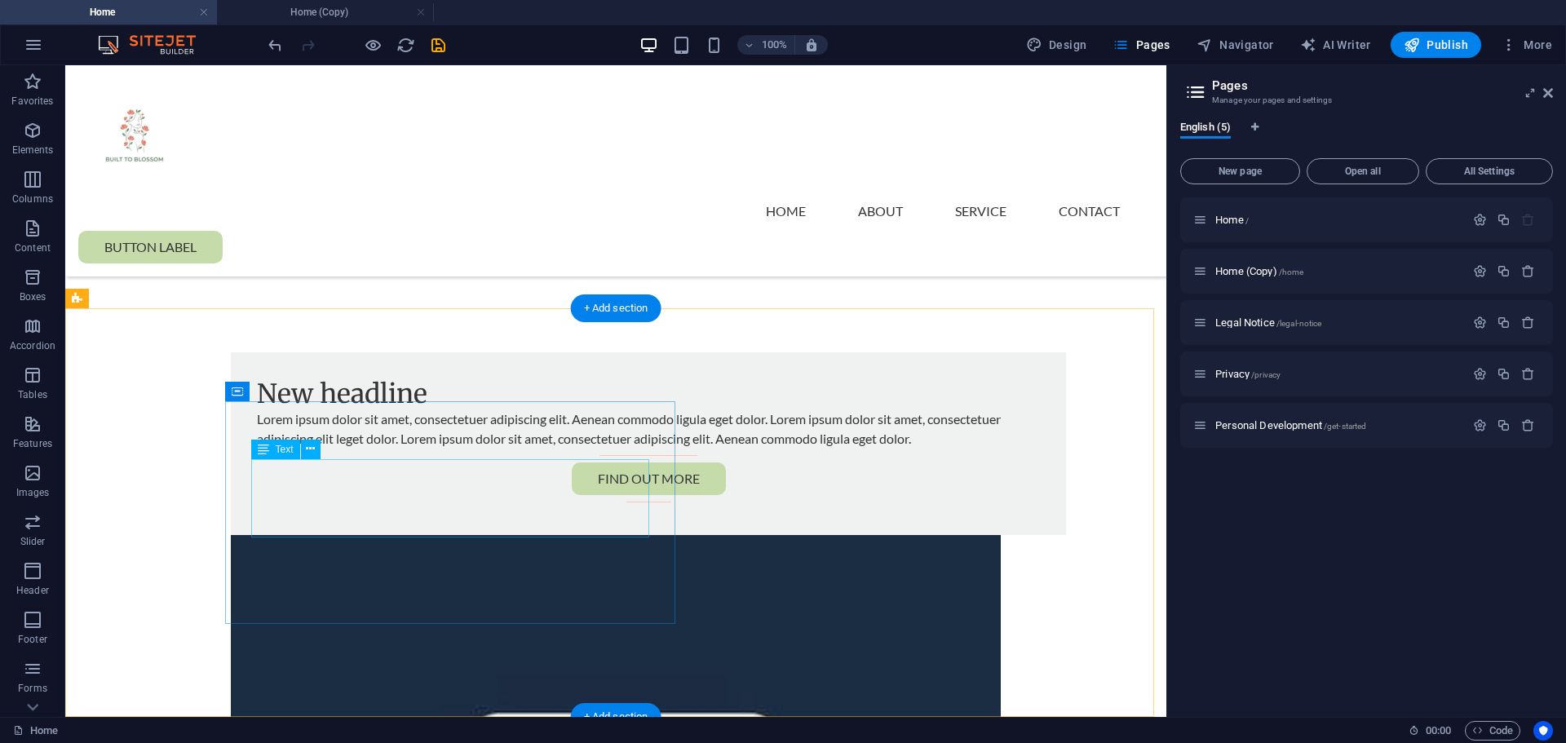
scroll to position [326, 0]
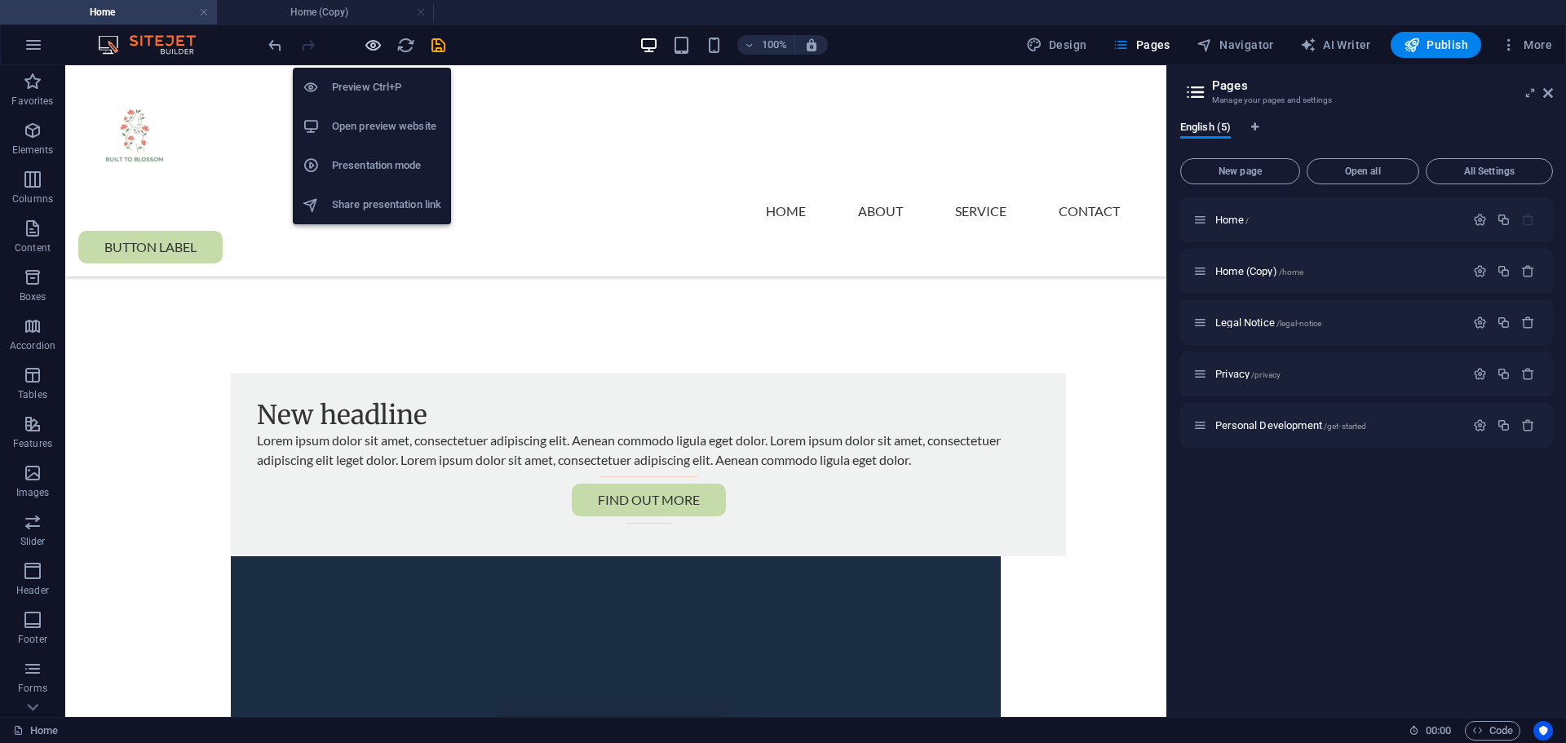
click at [364, 51] on icon "button" at bounding box center [373, 45] width 19 height 19
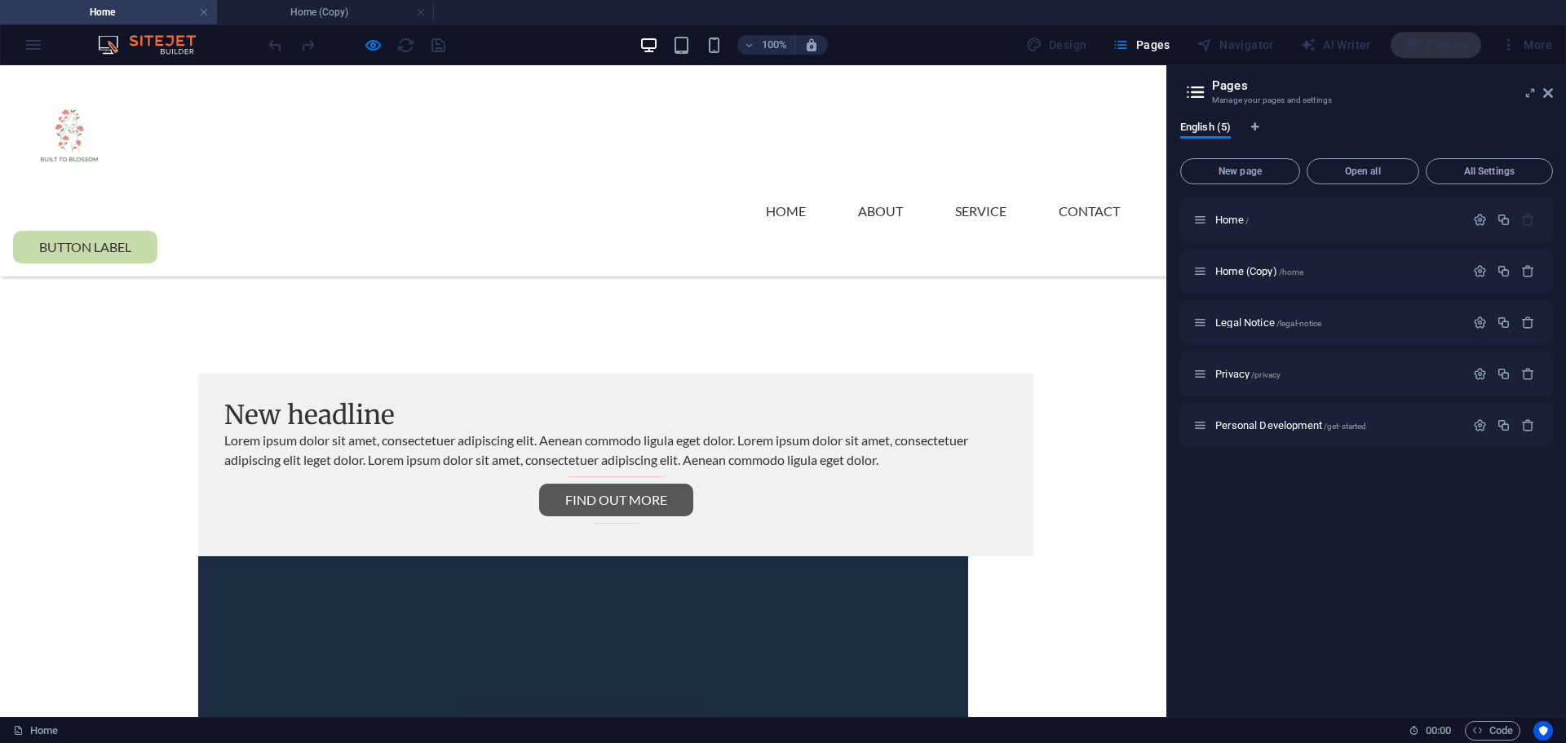
click at [539, 516] on link "Find out More" at bounding box center [616, 500] width 154 height 33
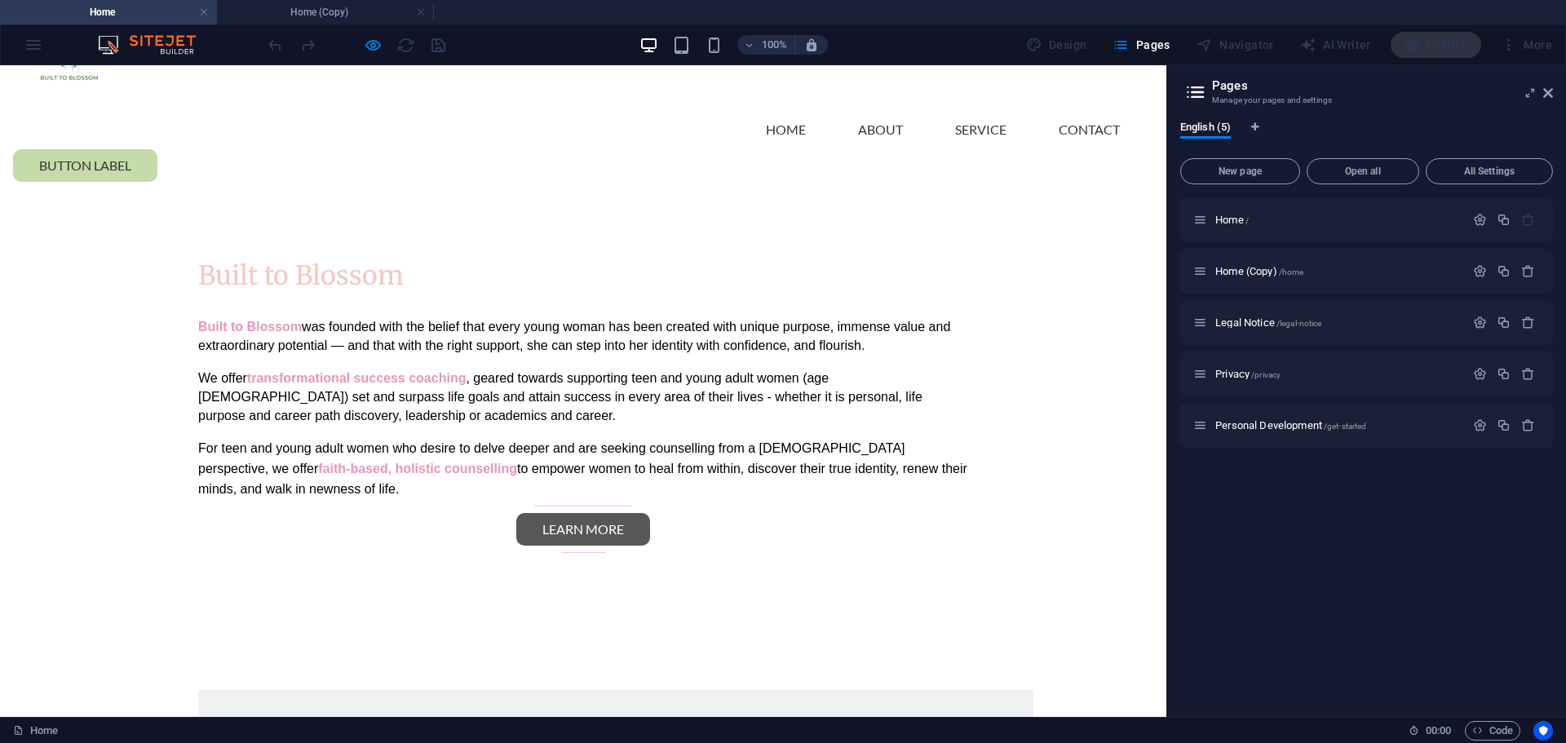
click at [575, 513] on link "Learn more" at bounding box center [583, 529] width 134 height 33
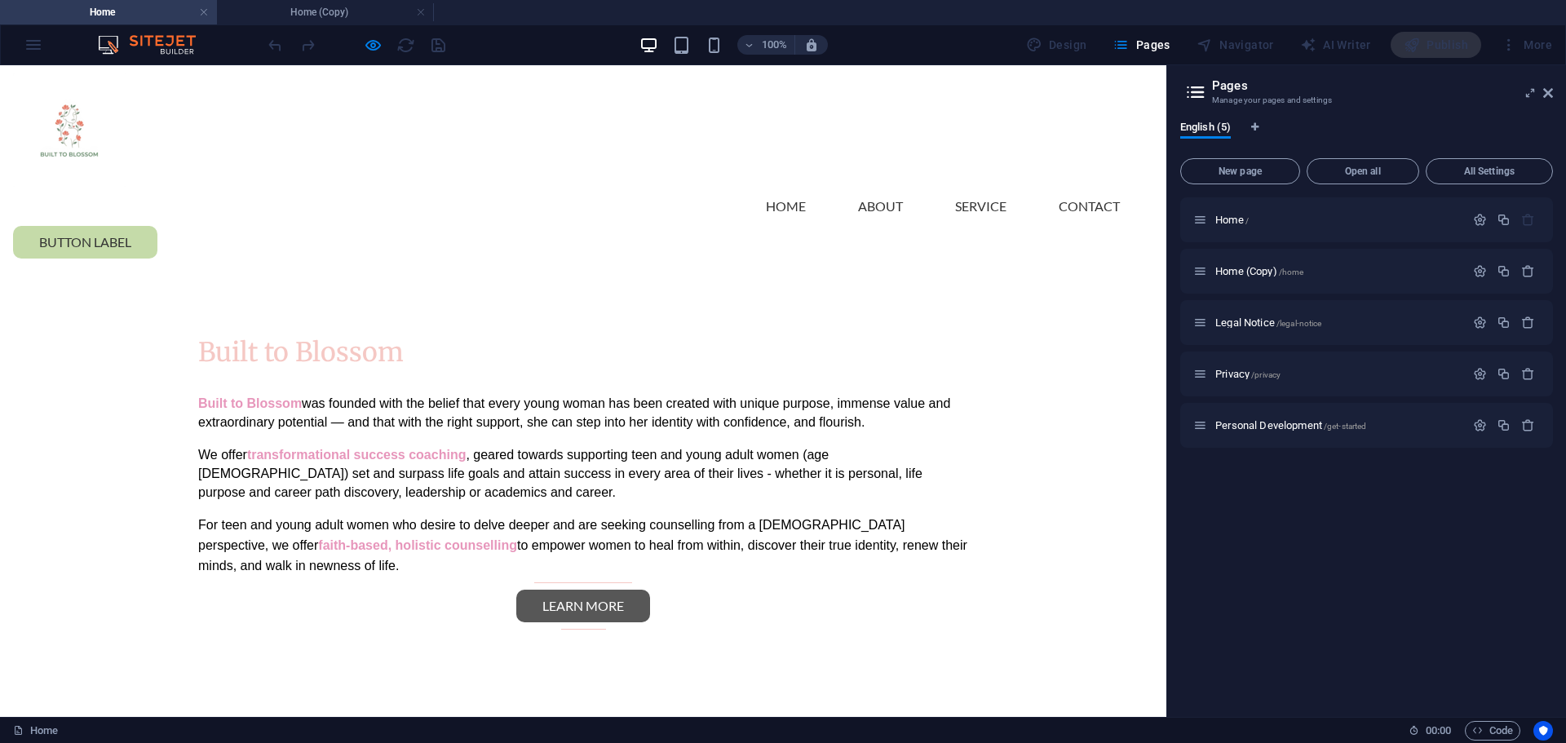
scroll to position [0, 0]
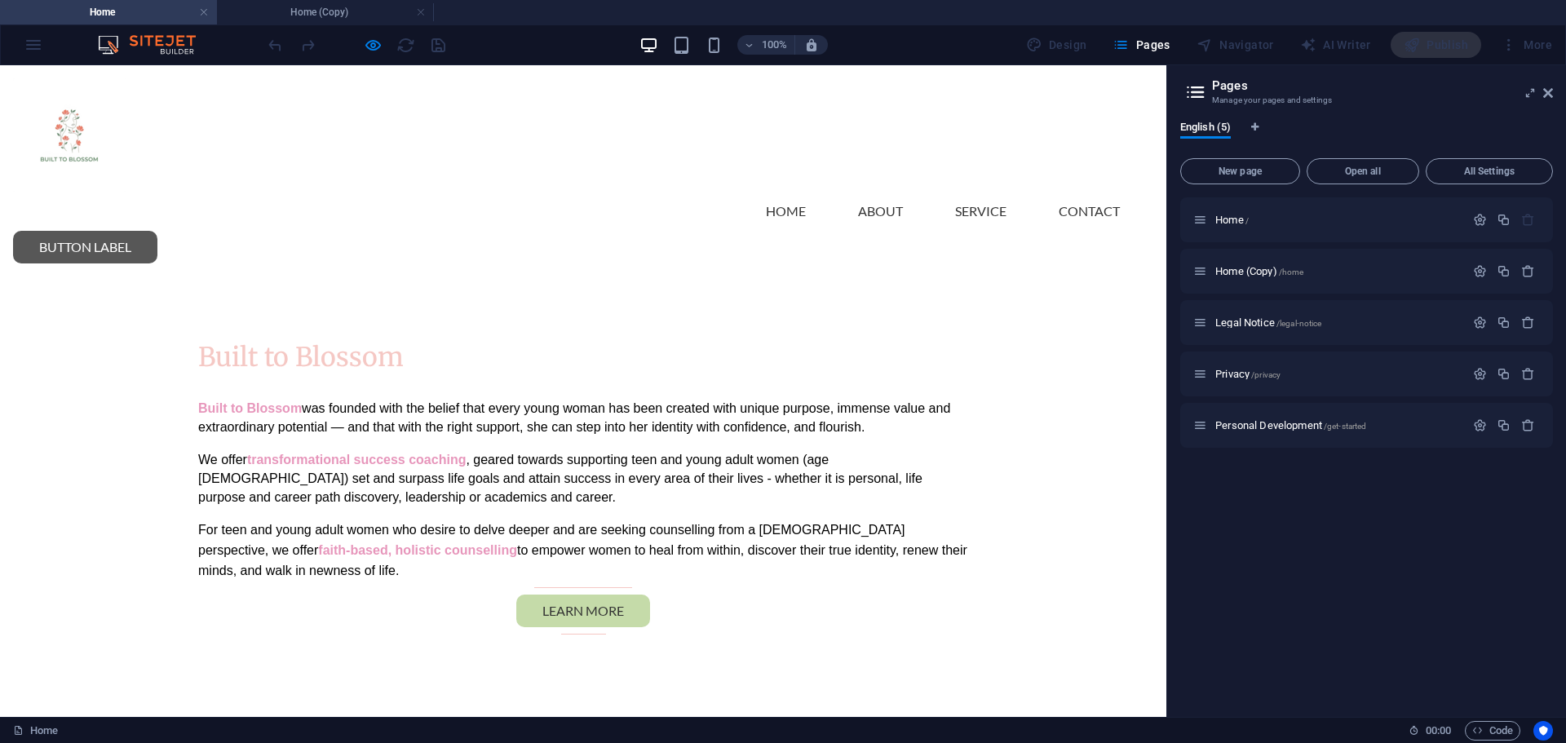
click at [157, 231] on link "Button label" at bounding box center [85, 247] width 144 height 33
click at [845, 192] on link "About" at bounding box center [880, 211] width 71 height 39
click at [753, 192] on link "Home" at bounding box center [786, 211] width 66 height 39
click at [41, 46] on div "100% Design Pages Navigator AI Writer Publish More" at bounding box center [783, 44] width 1564 height 39
click at [34, 51] on div "100% Design Pages Navigator AI Writer Publish More" at bounding box center [783, 44] width 1564 height 39
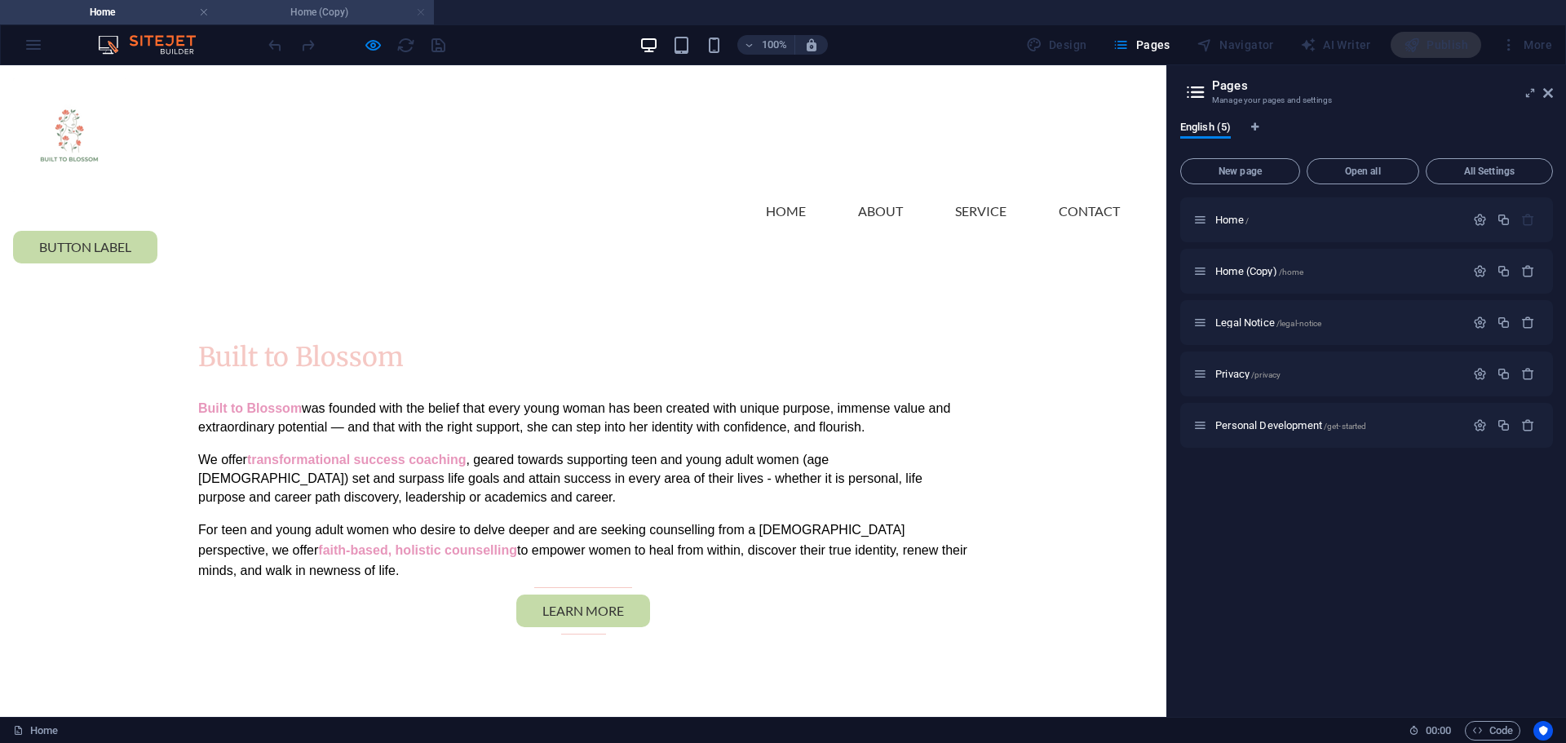
click at [419, 19] on link at bounding box center [421, 12] width 10 height 15
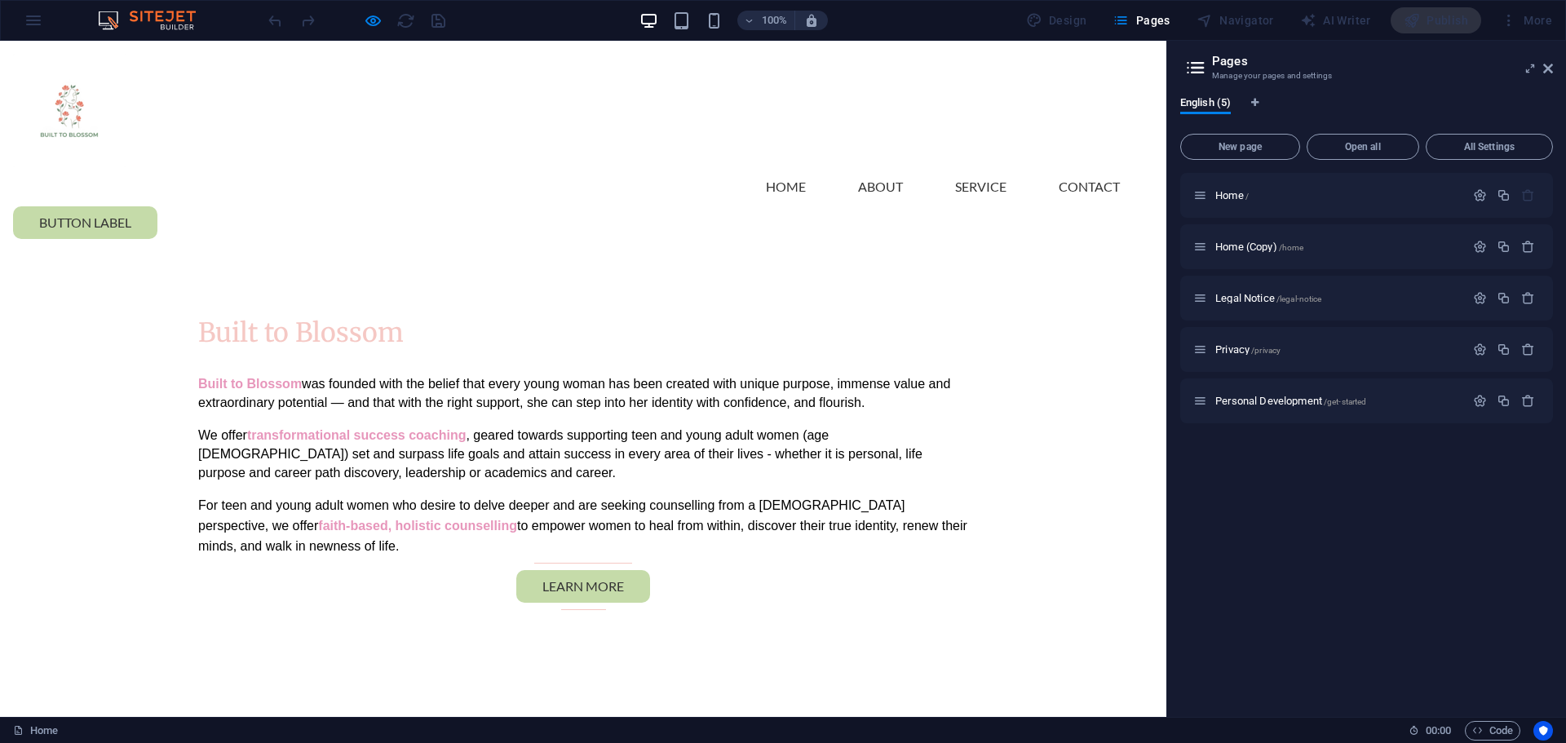
click at [15, 15] on div "100% Design Pages Navigator AI Writer Publish More" at bounding box center [783, 20] width 1564 height 39
click at [29, 29] on div "100% Design Pages Navigator AI Writer Publish More" at bounding box center [783, 20] width 1564 height 39
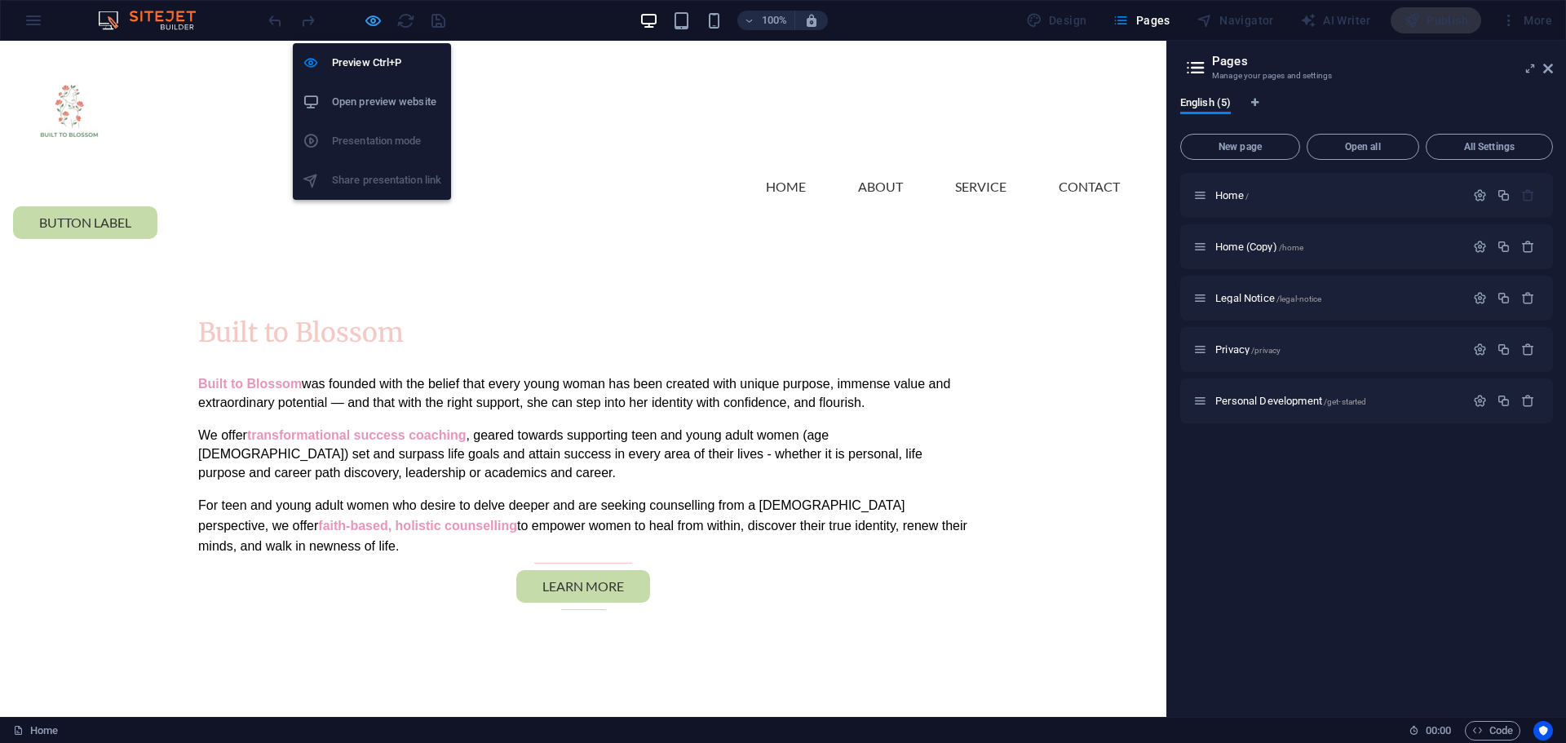
click at [375, 21] on icon "button" at bounding box center [373, 20] width 19 height 19
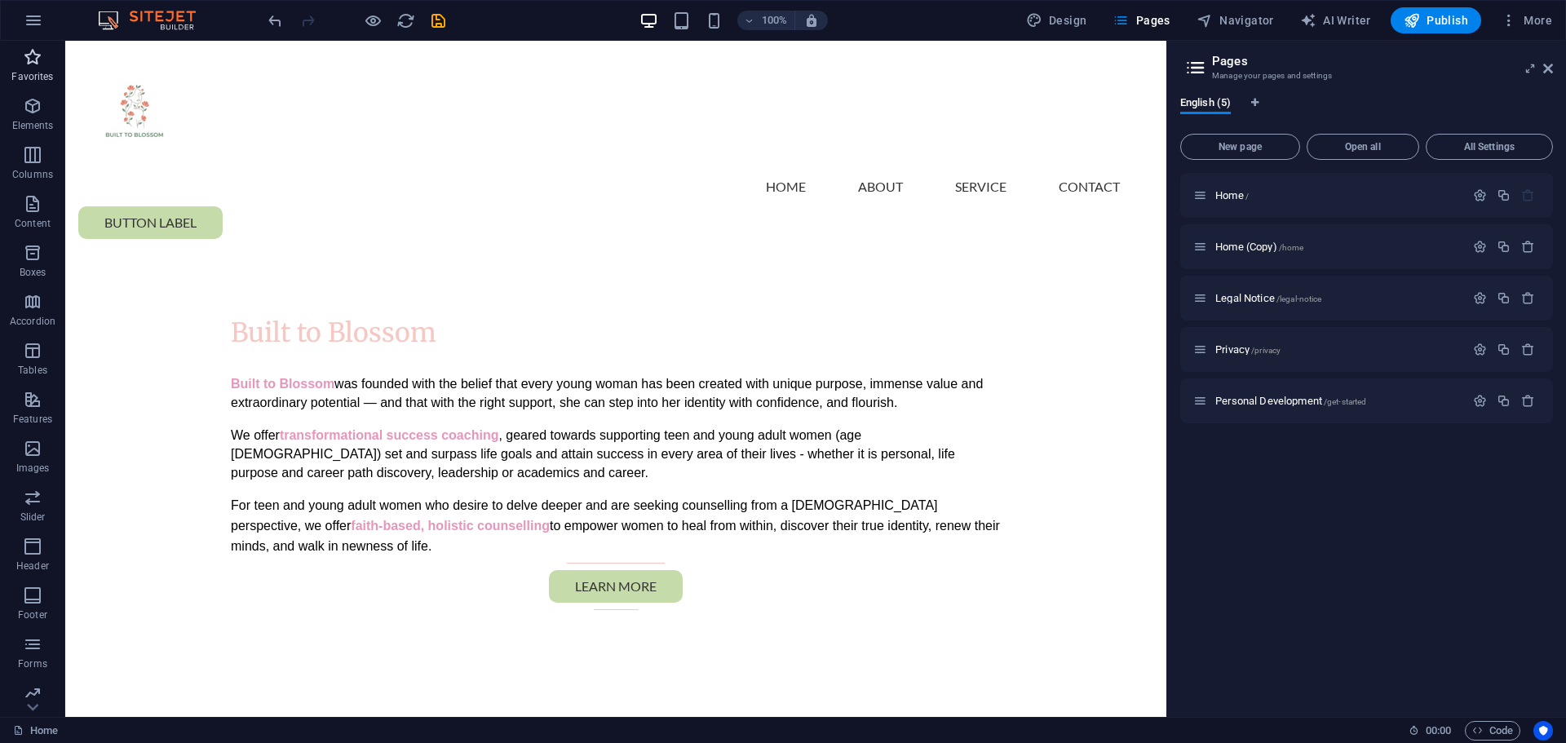
click at [34, 72] on p "Favorites" at bounding box center [32, 76] width 42 height 13
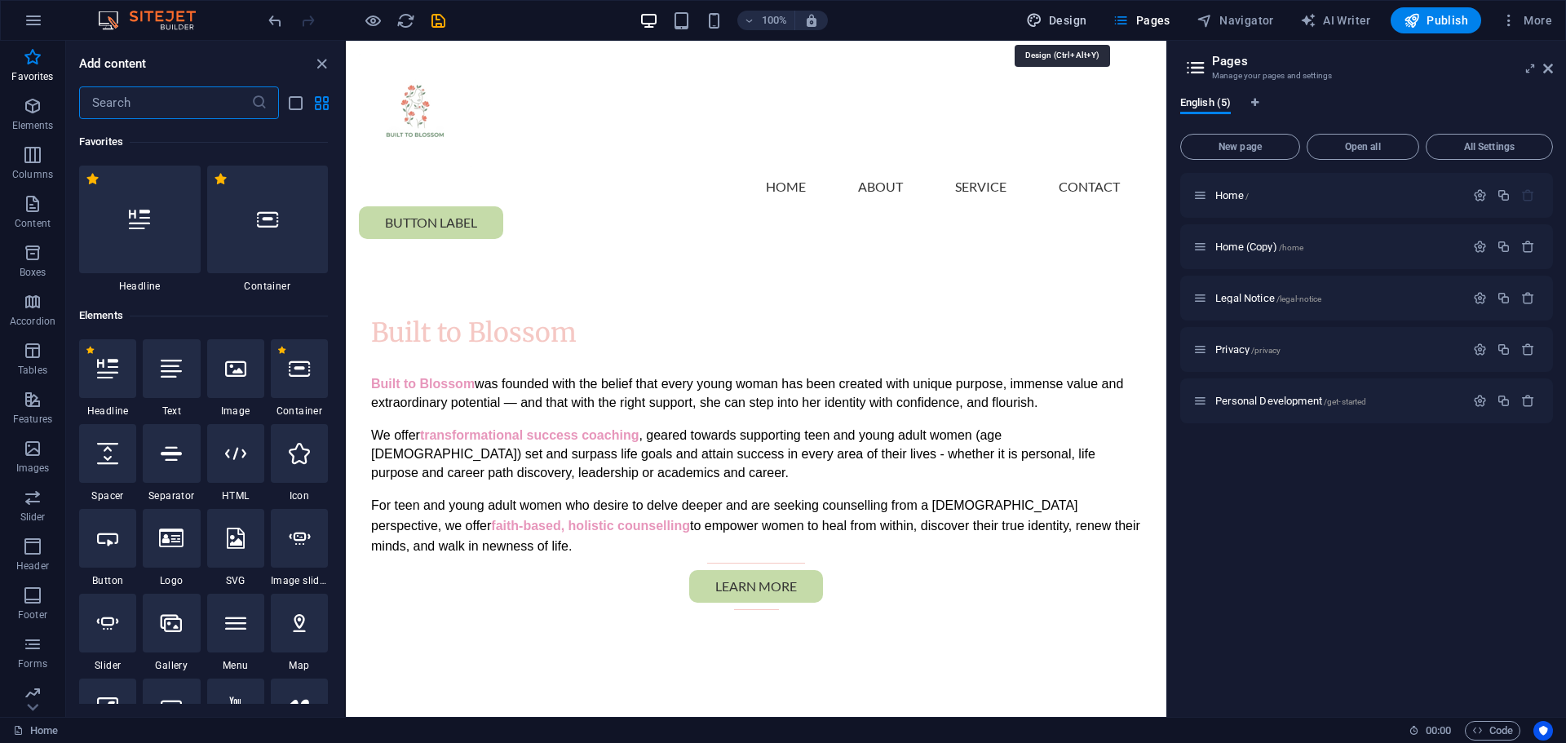
click at [1064, 22] on span "Design" at bounding box center [1056, 20] width 61 height 16
select select "rem"
select select "200"
select select "px"
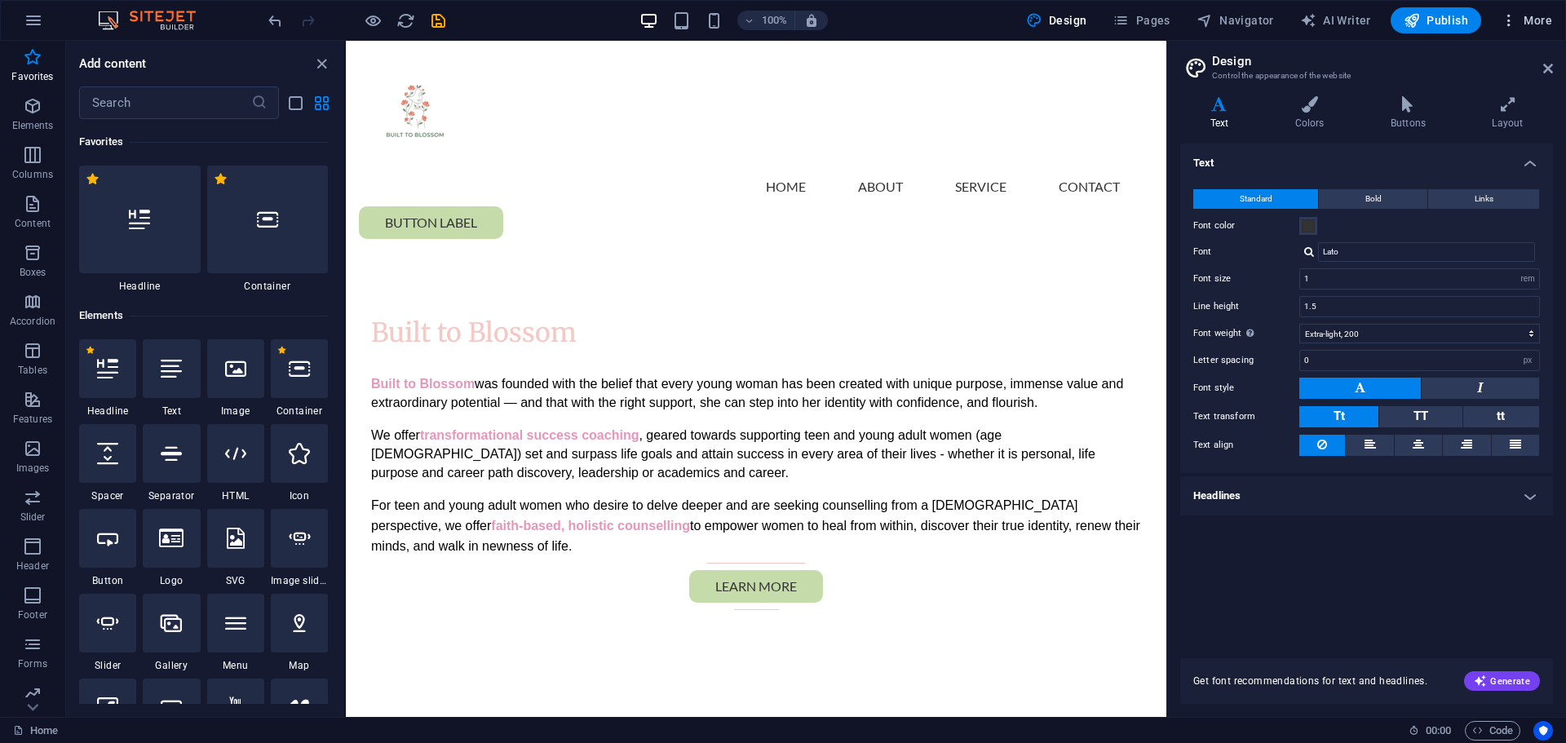
click at [1505, 18] on icon "button" at bounding box center [1508, 20] width 16 height 16
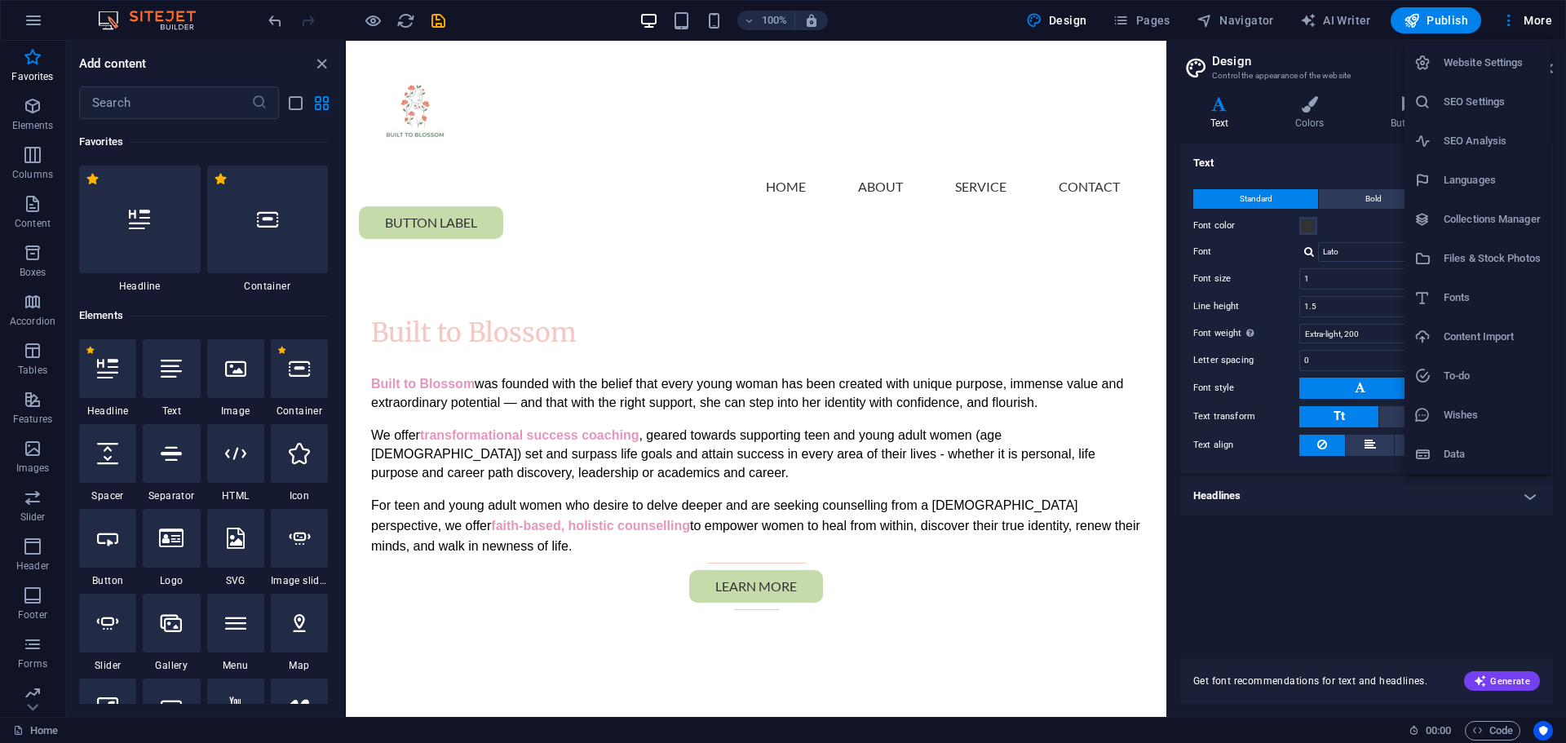
click at [436, 548] on div at bounding box center [783, 371] width 1566 height 743
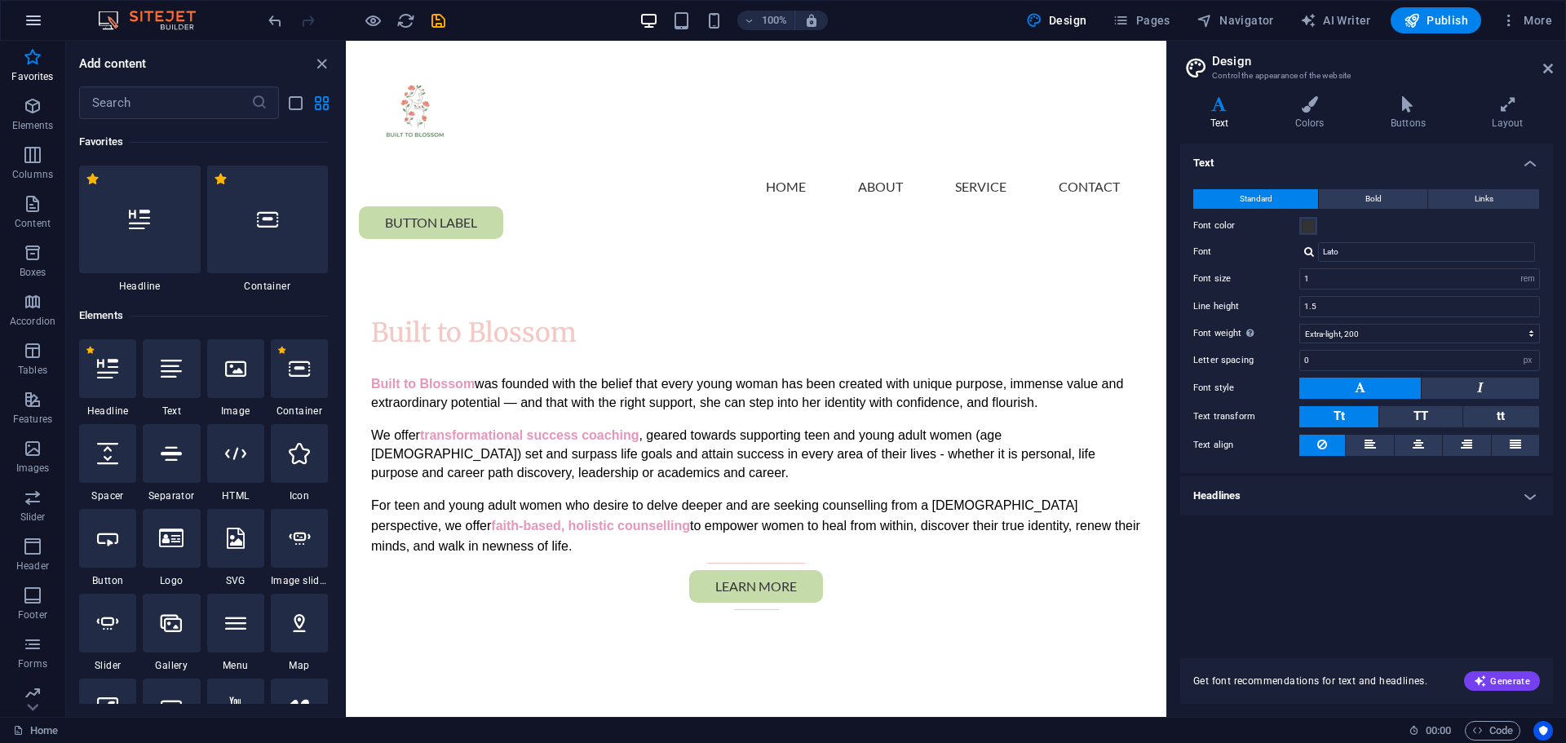
click at [33, 24] on icon "button" at bounding box center [34, 21] width 20 height 20
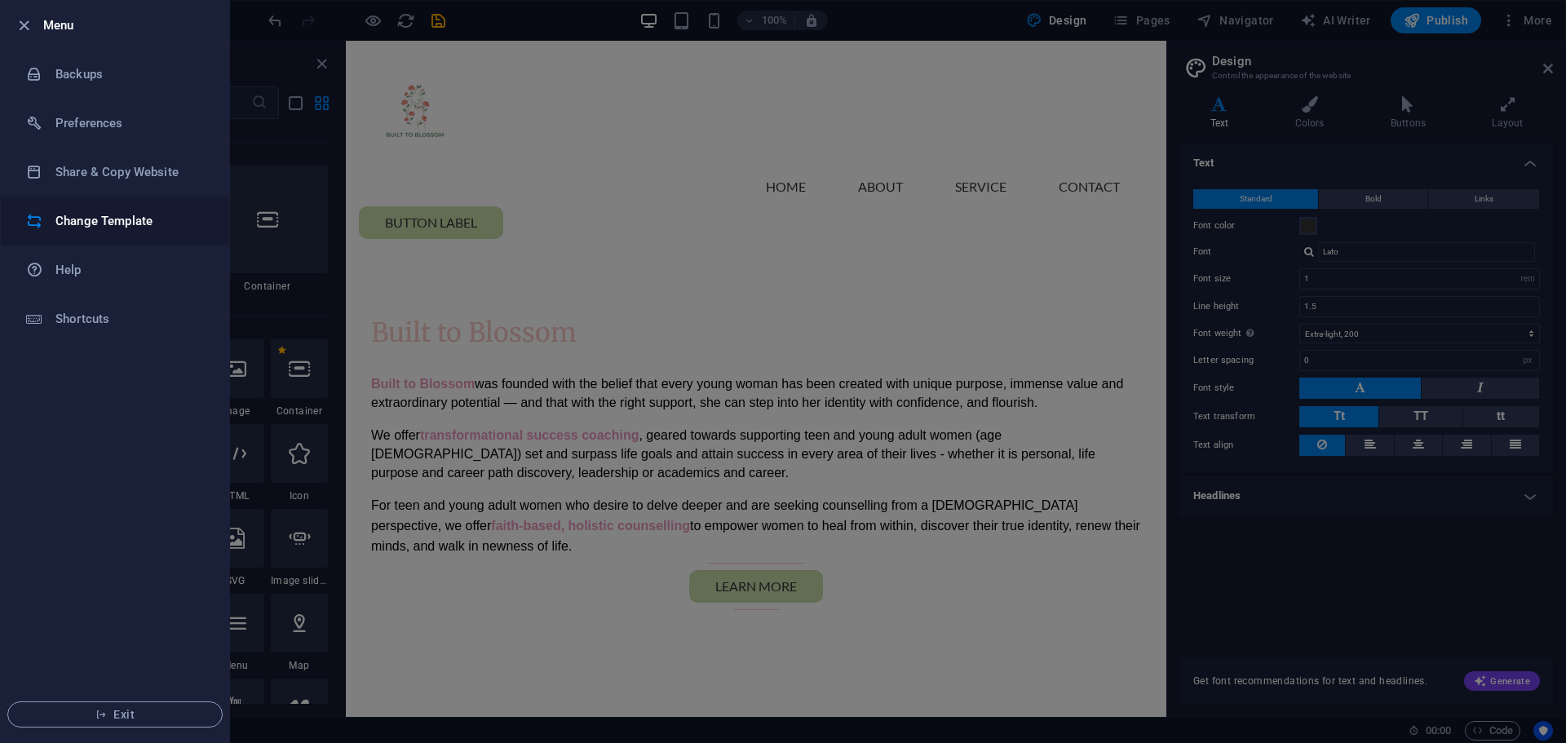
click at [102, 229] on h6 "Change Template" at bounding box center [130, 221] width 151 height 20
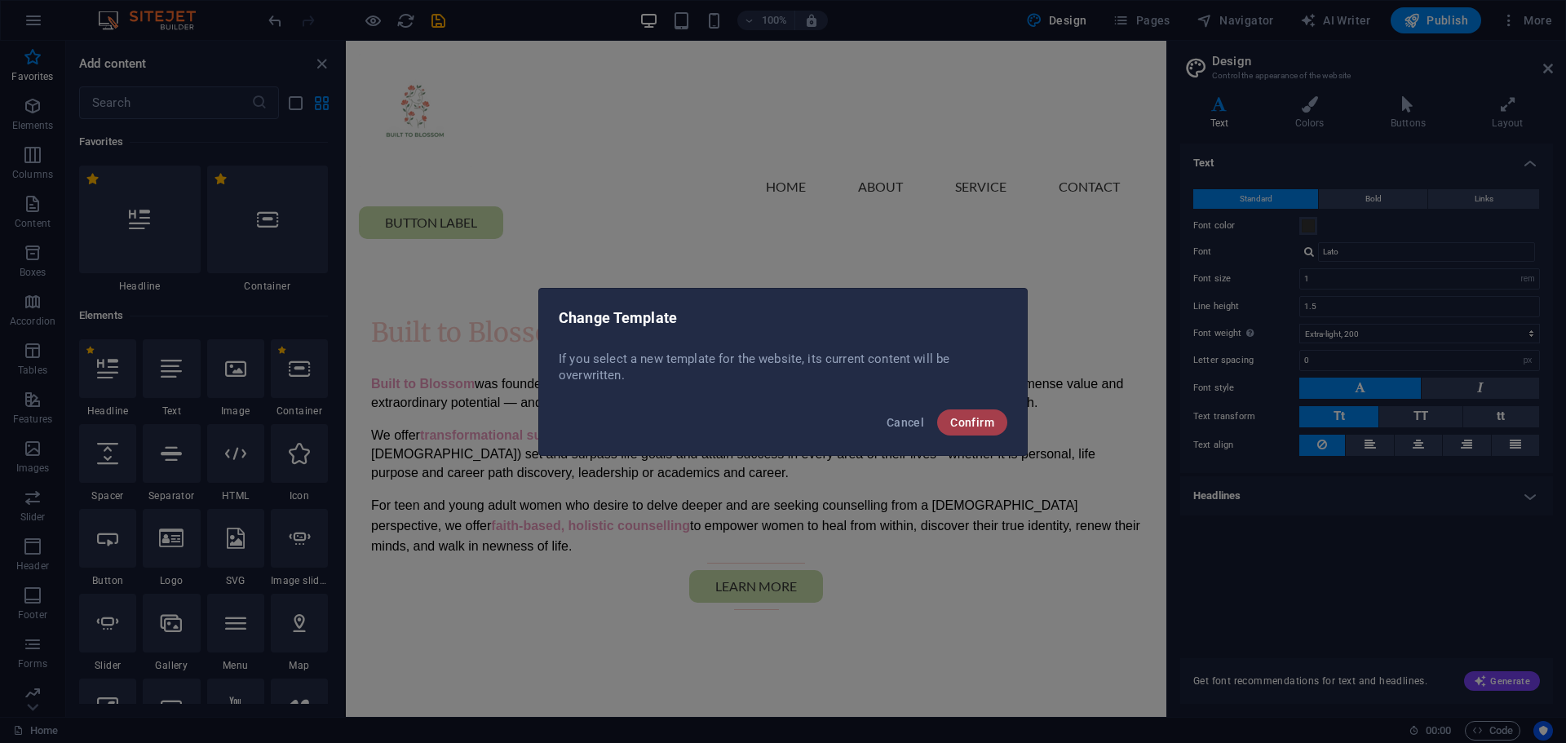
click at [969, 418] on span "Confirm" at bounding box center [972, 422] width 44 height 13
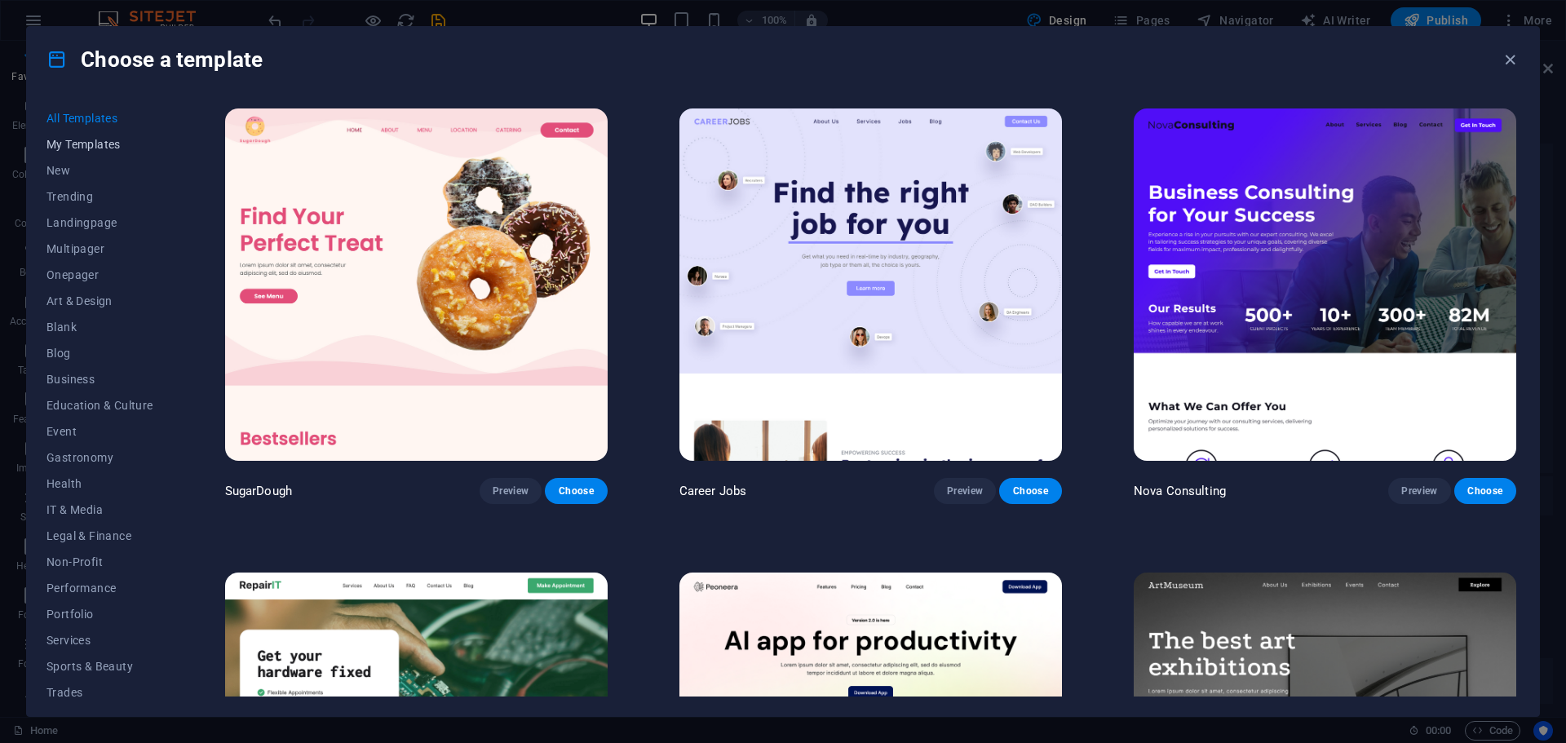
click at [91, 131] on button "My Templates" at bounding box center [99, 144] width 107 height 26
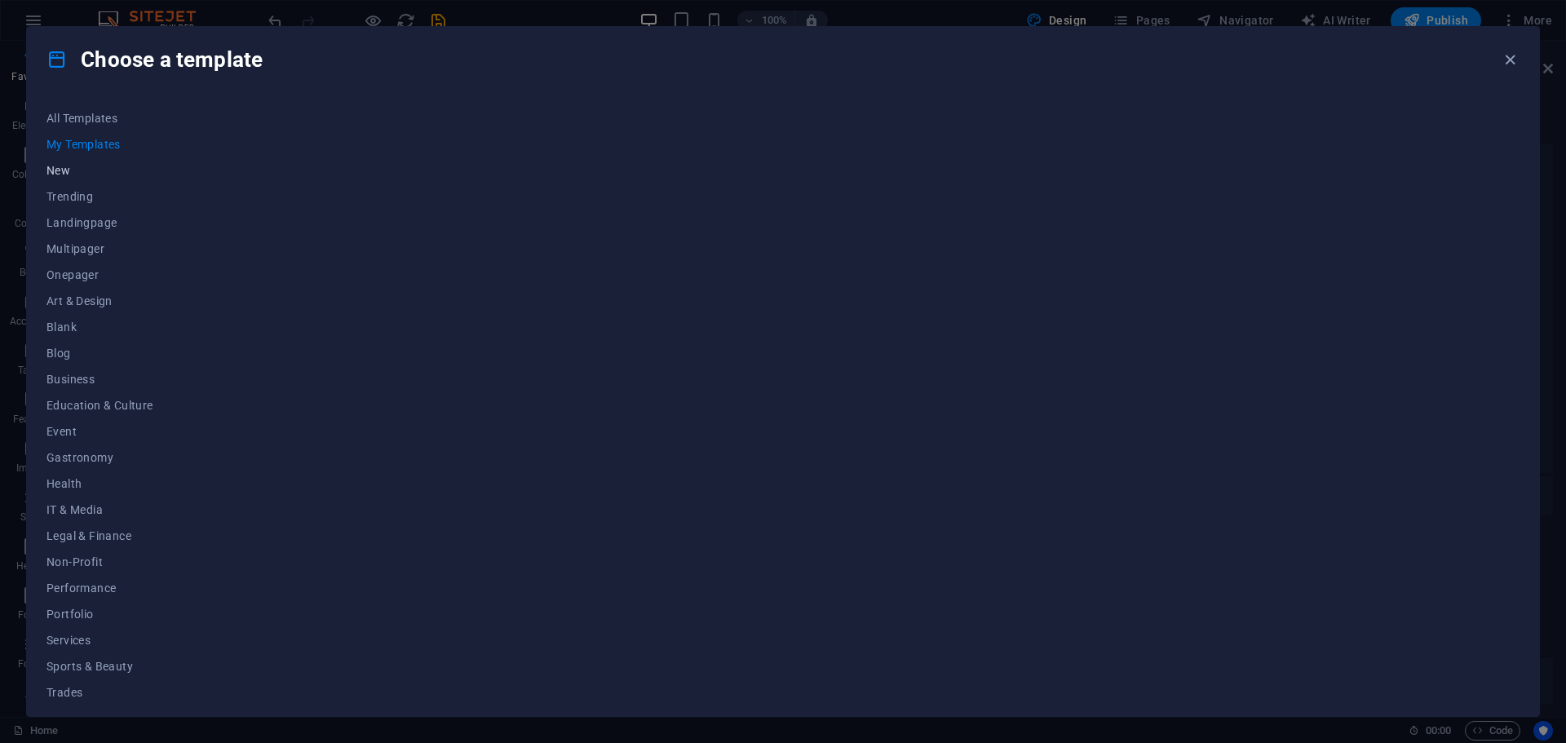
click at [80, 168] on span "New" at bounding box center [99, 170] width 107 height 13
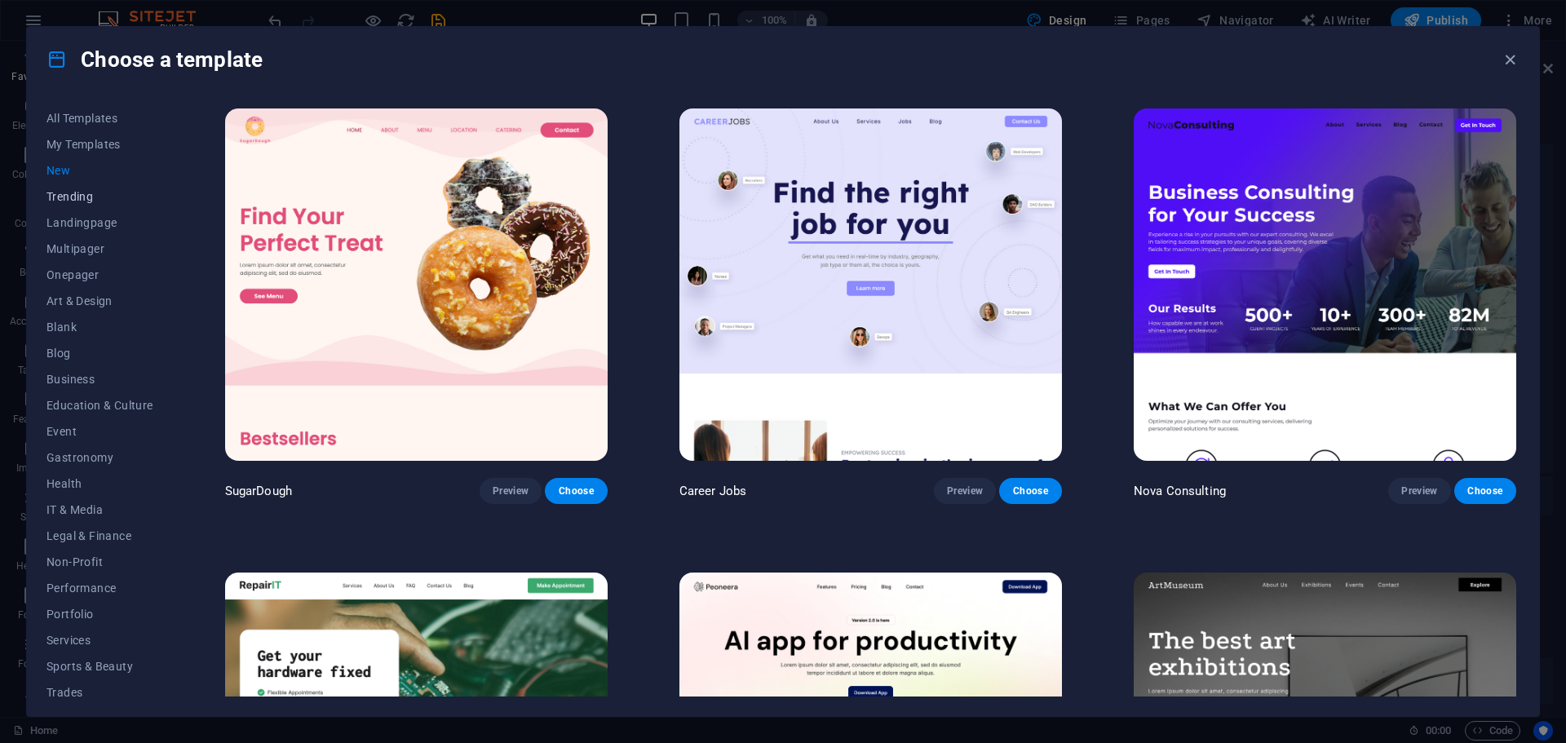
click at [82, 197] on span "Trending" at bounding box center [99, 196] width 107 height 13
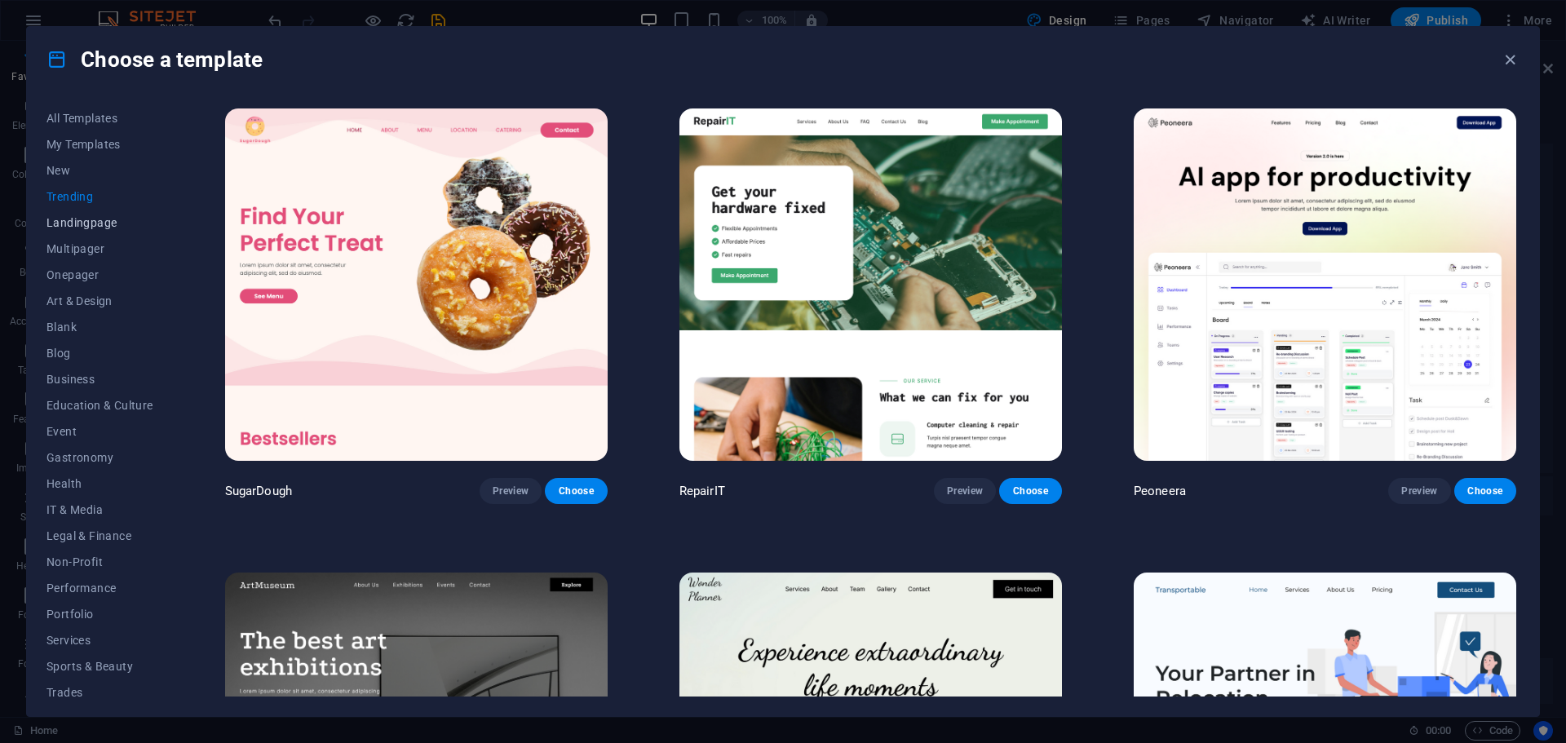
click at [82, 219] on span "Landingpage" at bounding box center [99, 222] width 107 height 13
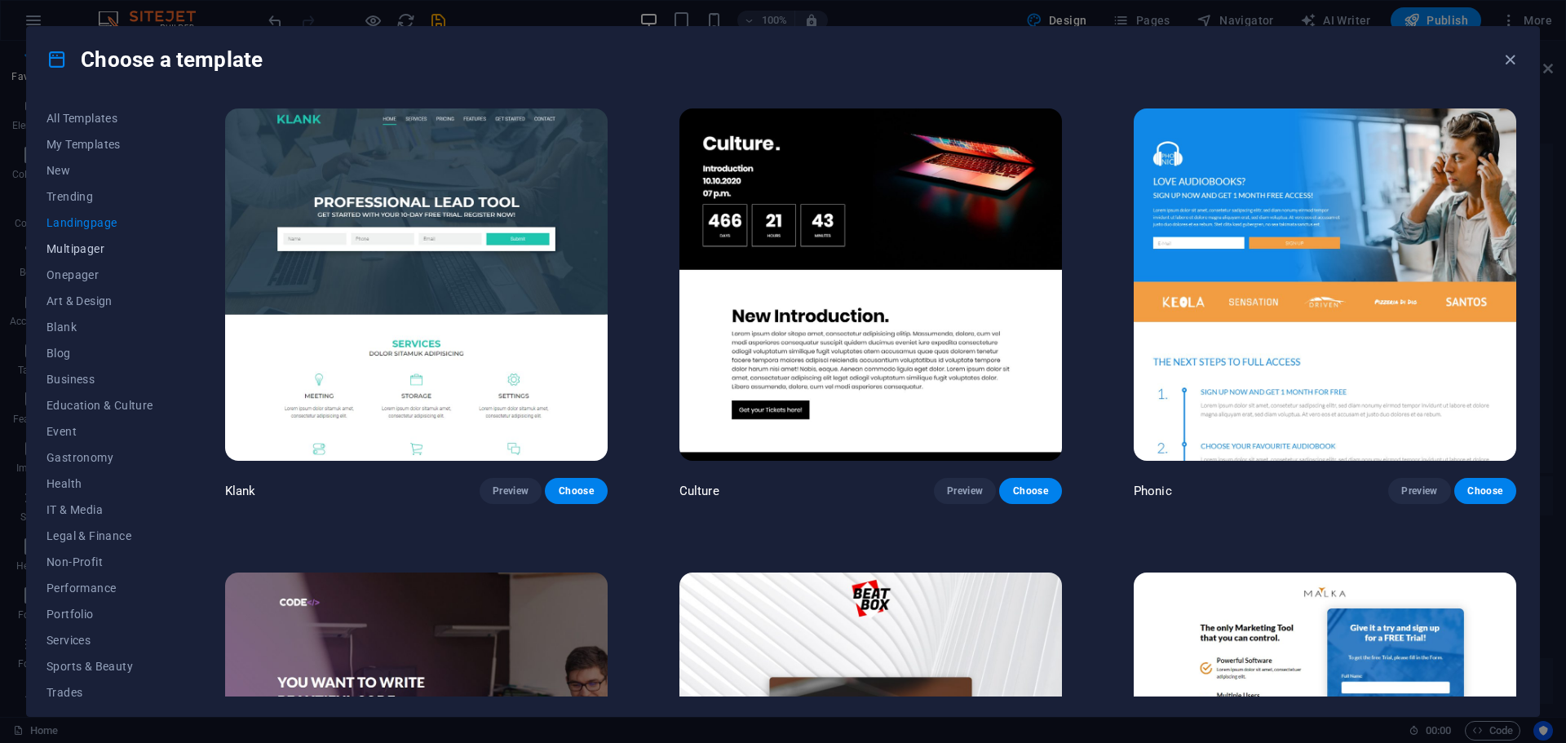
click at [86, 252] on span "Multipager" at bounding box center [99, 248] width 107 height 13
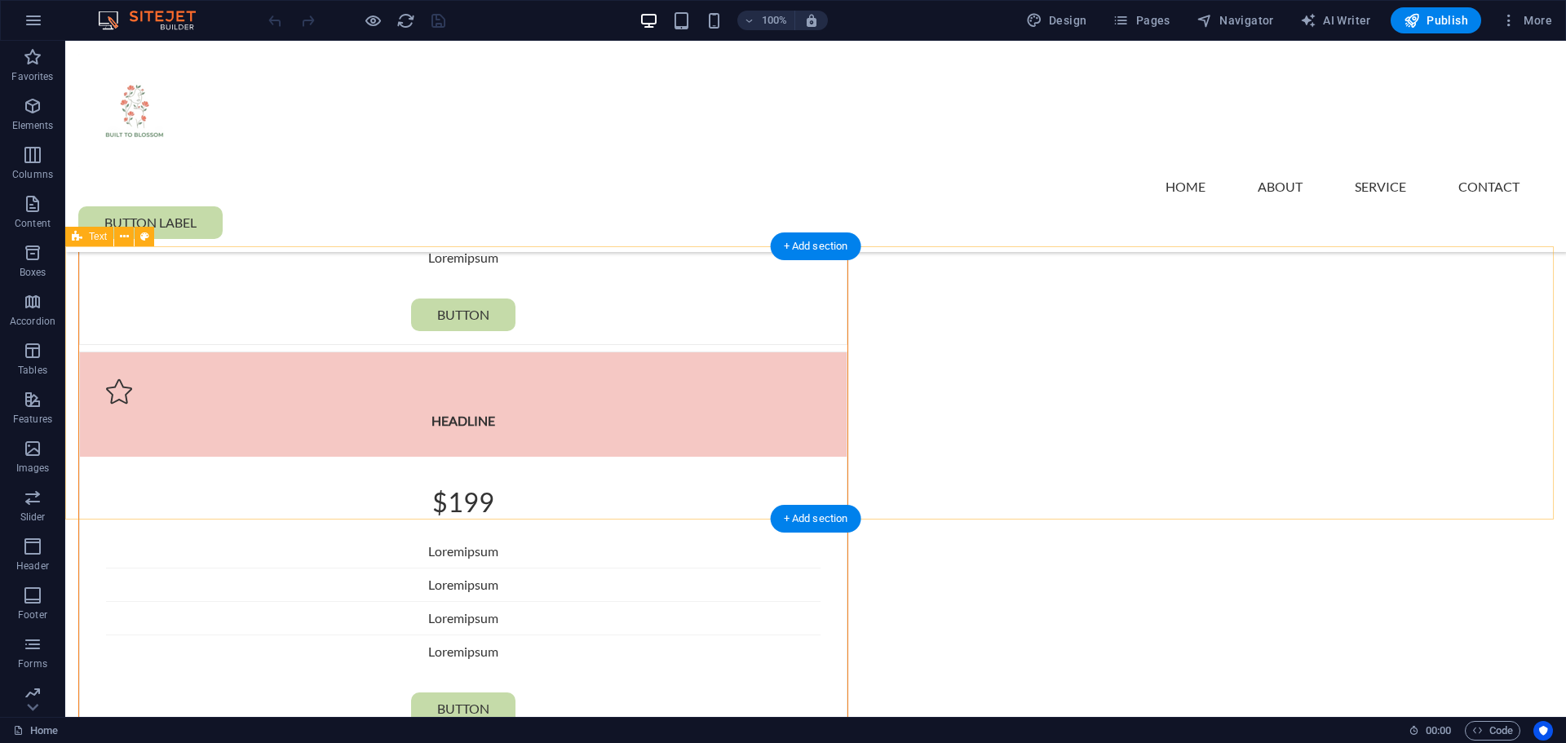
scroll to position [3017, 0]
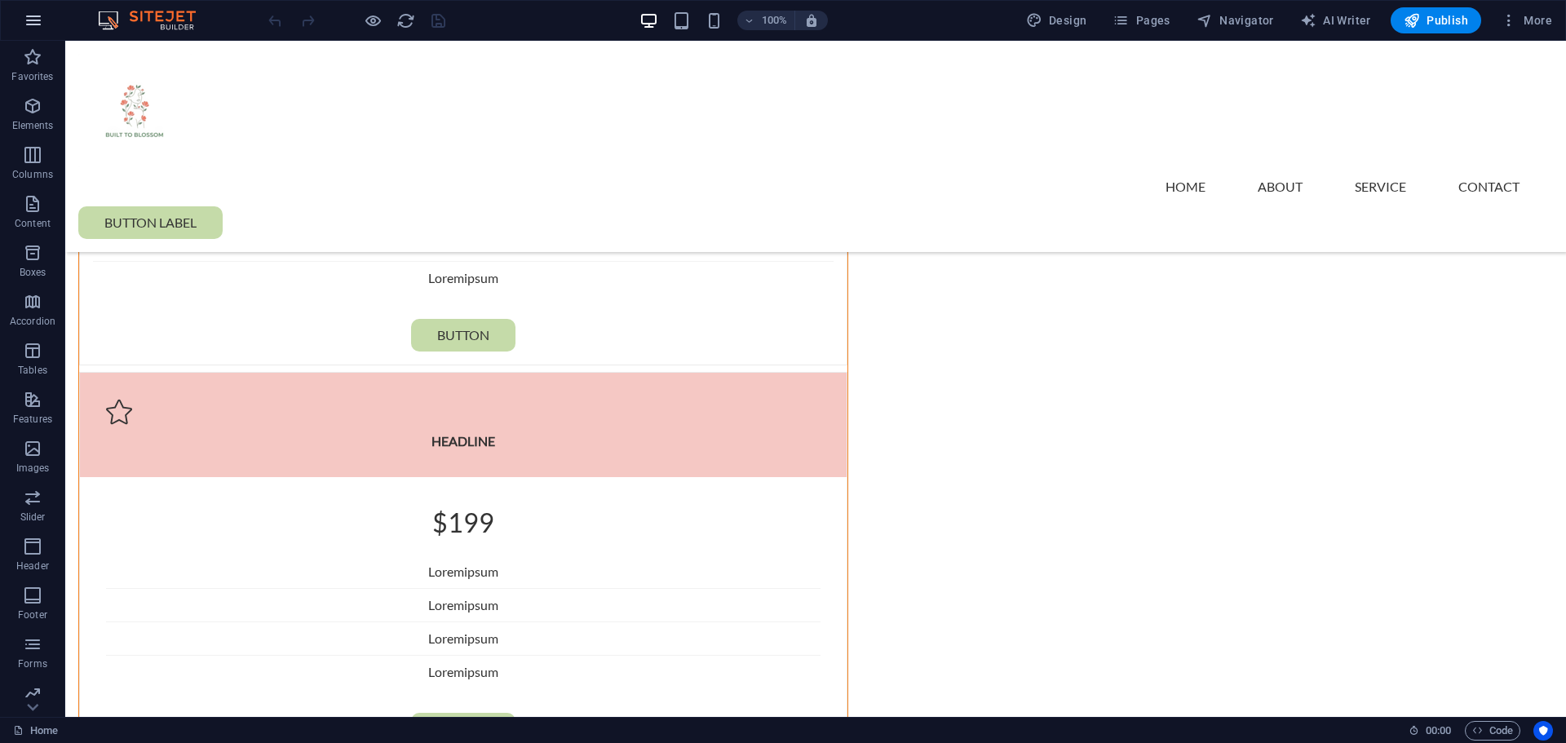
click at [38, 23] on icon "button" at bounding box center [34, 21] width 20 height 20
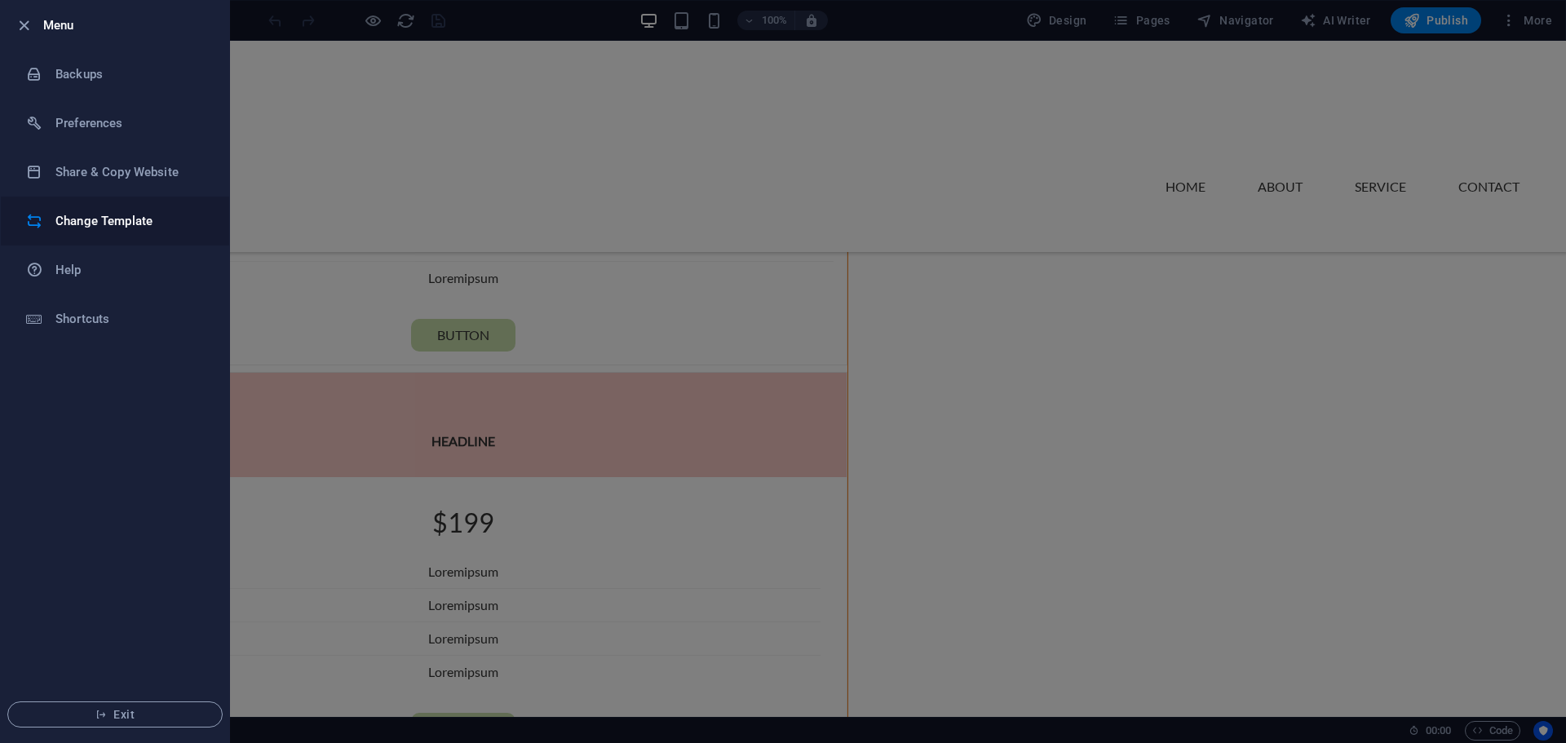
click at [100, 222] on h6 "Change Template" at bounding box center [130, 221] width 151 height 20
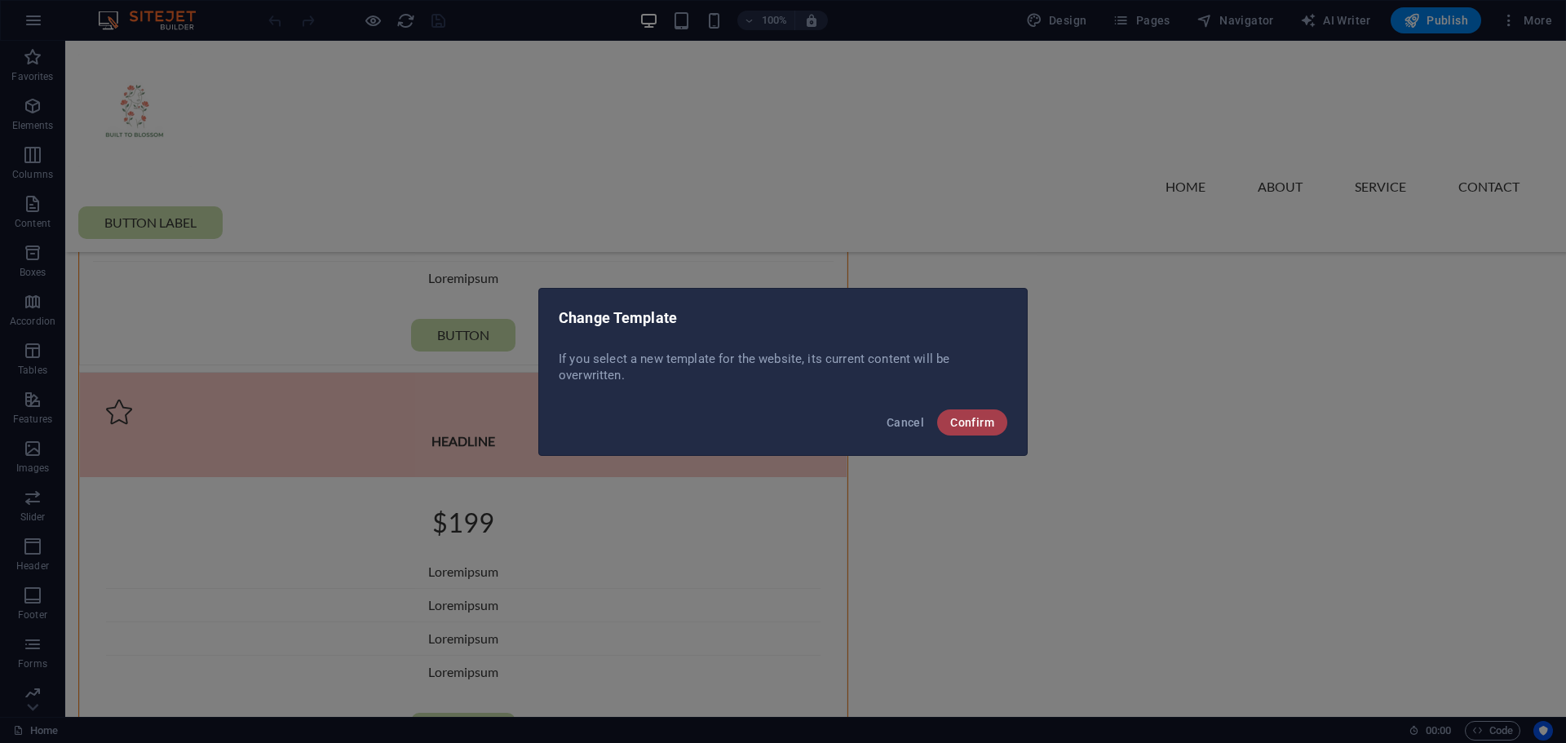
click at [965, 418] on span "Confirm" at bounding box center [972, 422] width 44 height 13
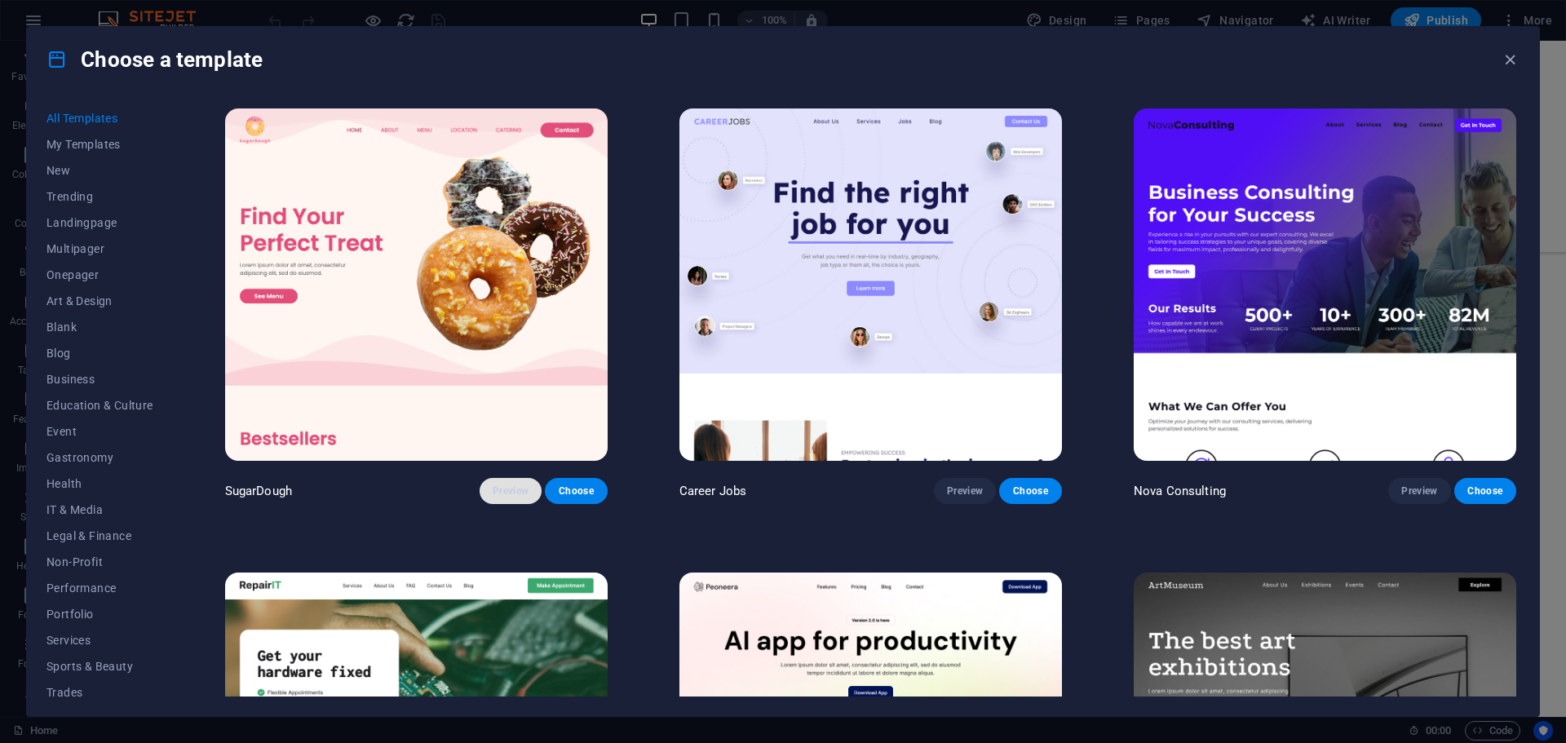
click at [511, 497] on button "Preview" at bounding box center [510, 491] width 62 height 26
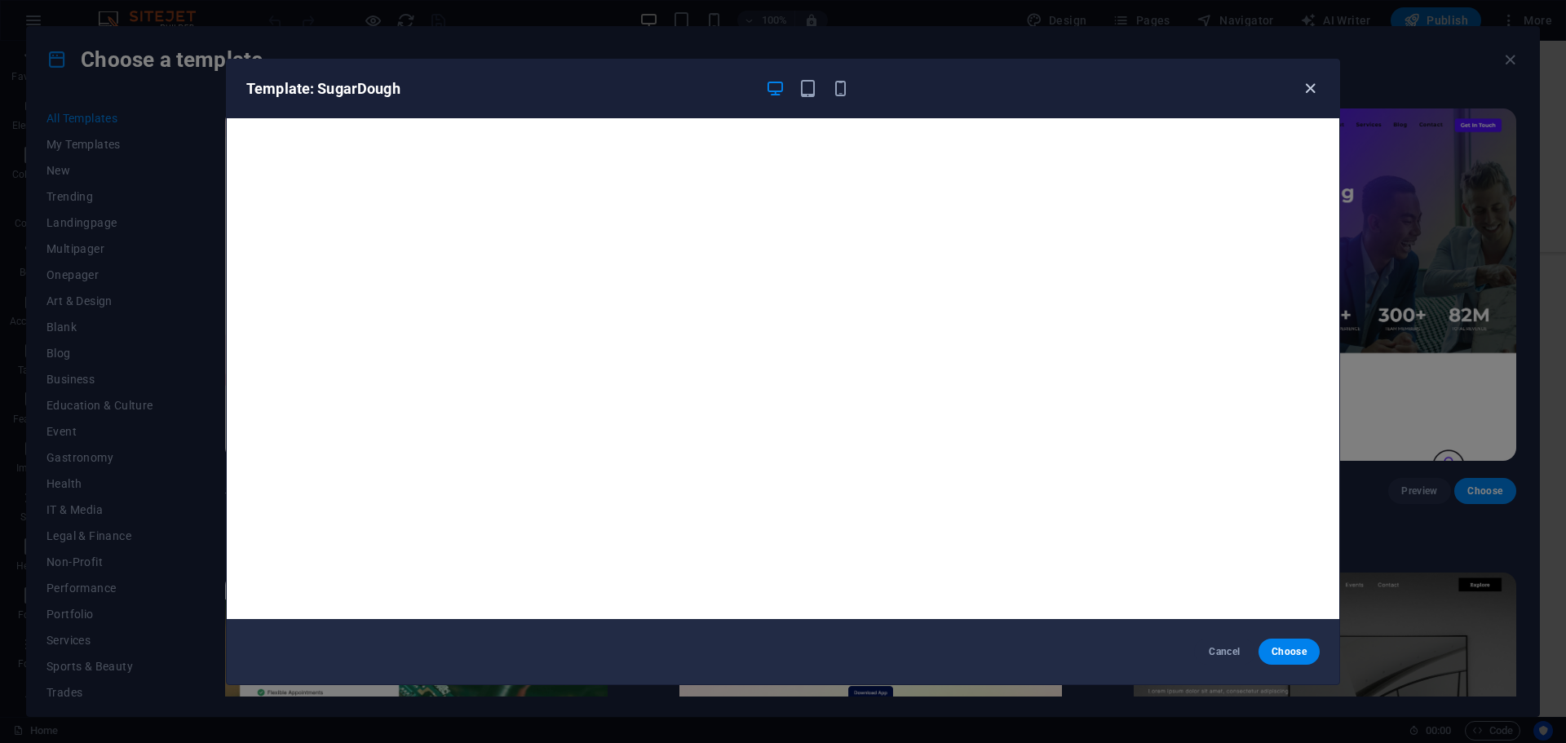
click at [1306, 91] on icon "button" at bounding box center [1310, 88] width 19 height 19
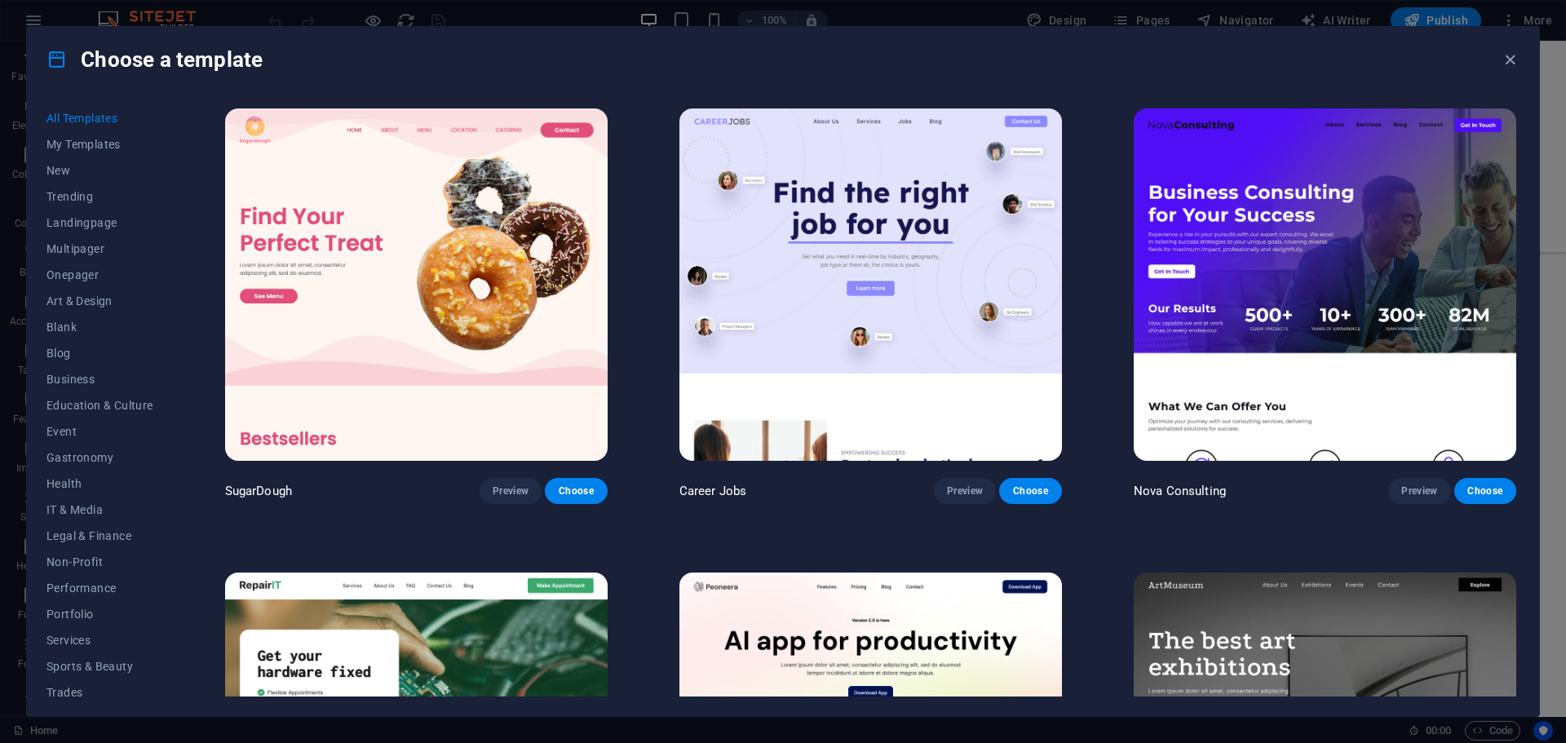
click at [1000, 49] on div "Choose a template" at bounding box center [783, 59] width 1512 height 65
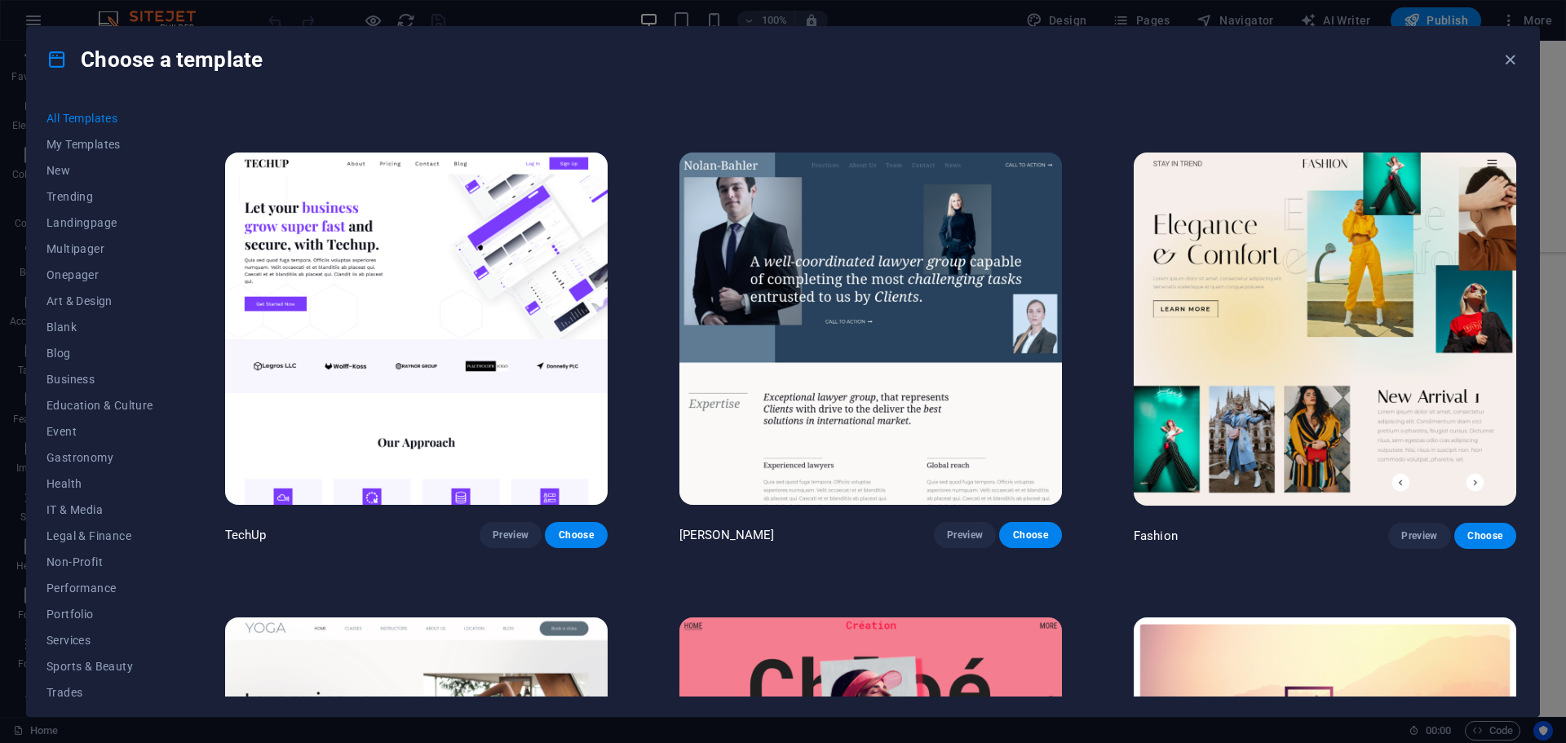
scroll to position [6578, 0]
